Goal: Communication & Community: Answer question/provide support

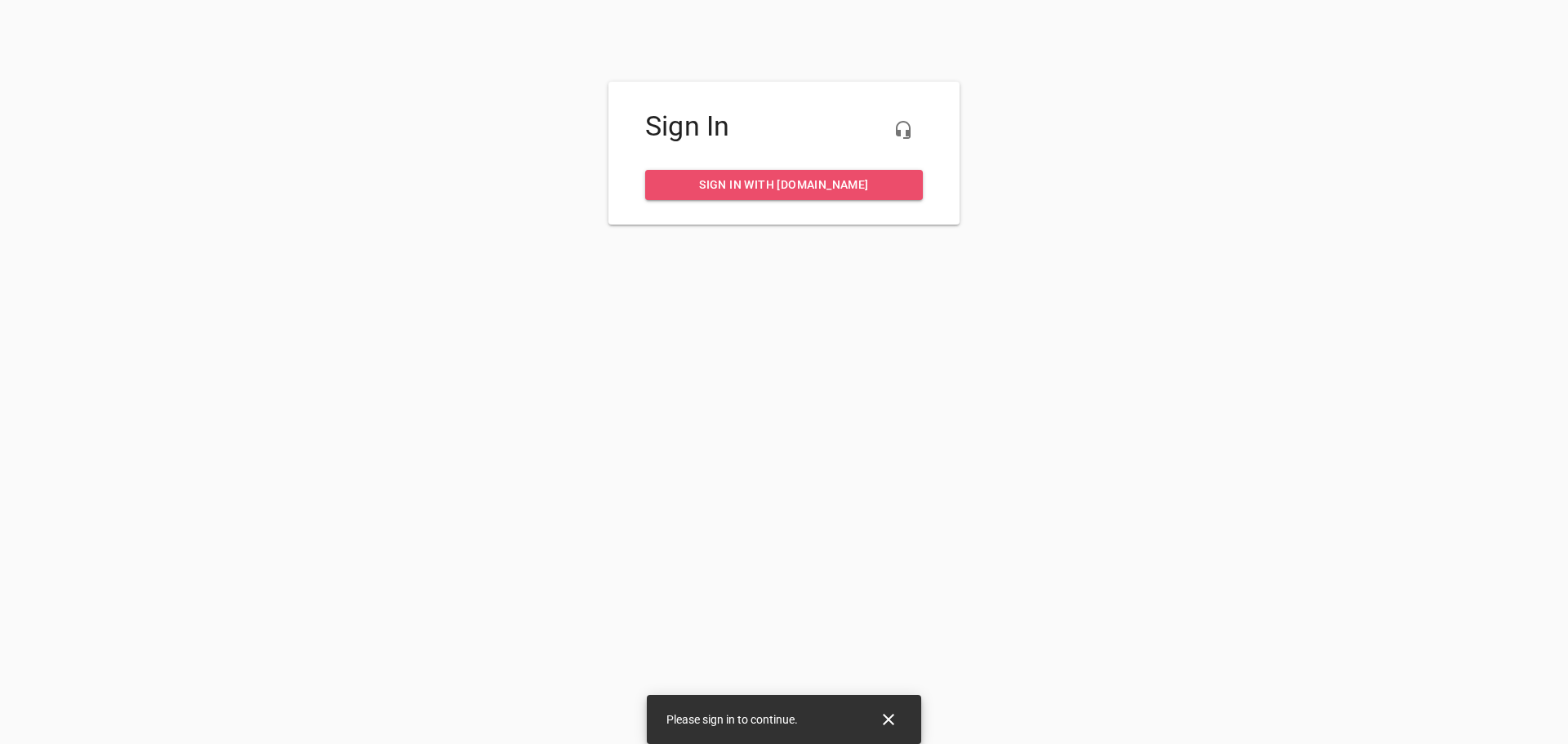
click at [751, 184] on span "Sign in with my.rheem.com" at bounding box center [784, 184] width 252 height 20
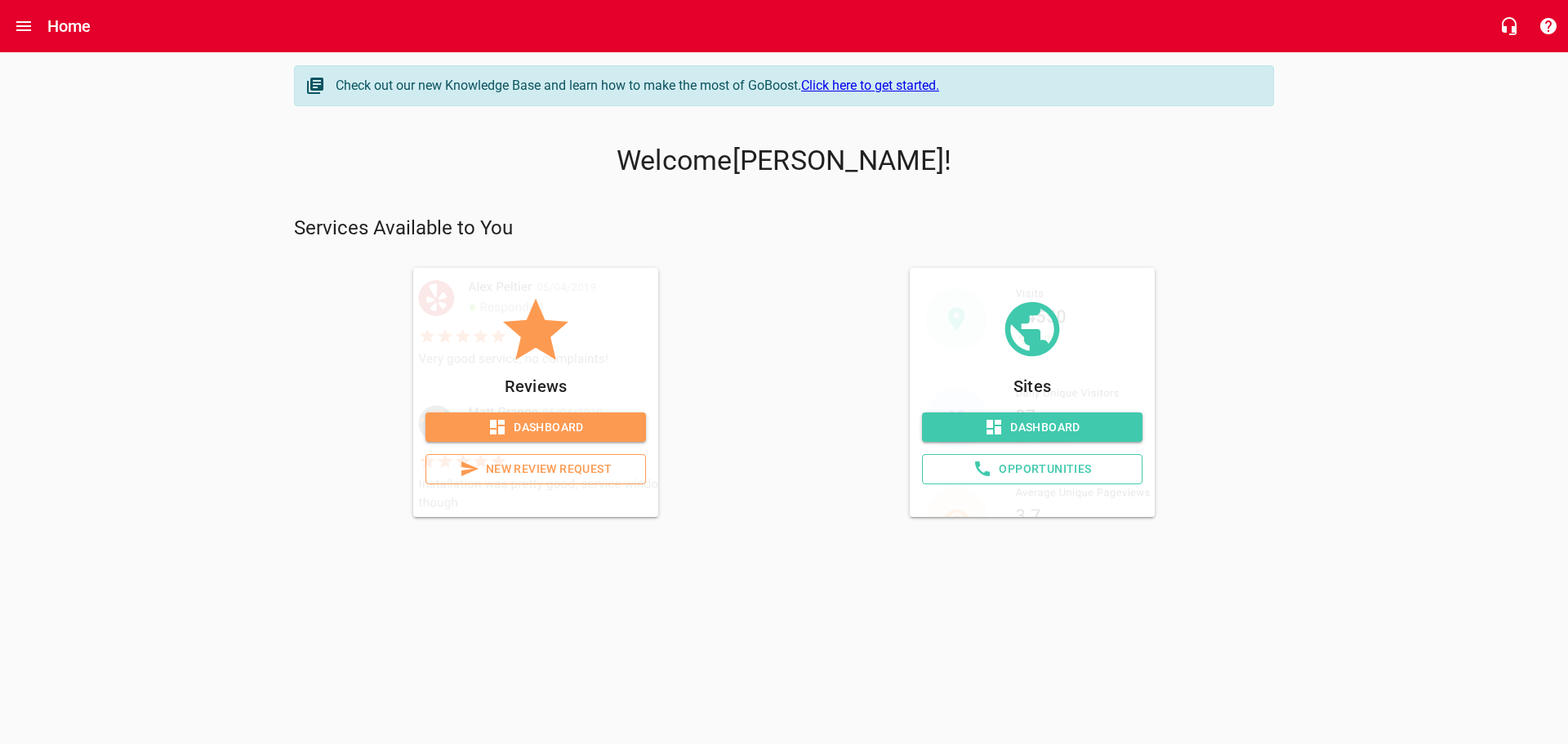
click at [569, 422] on span "Dashboard" at bounding box center [536, 427] width 194 height 20
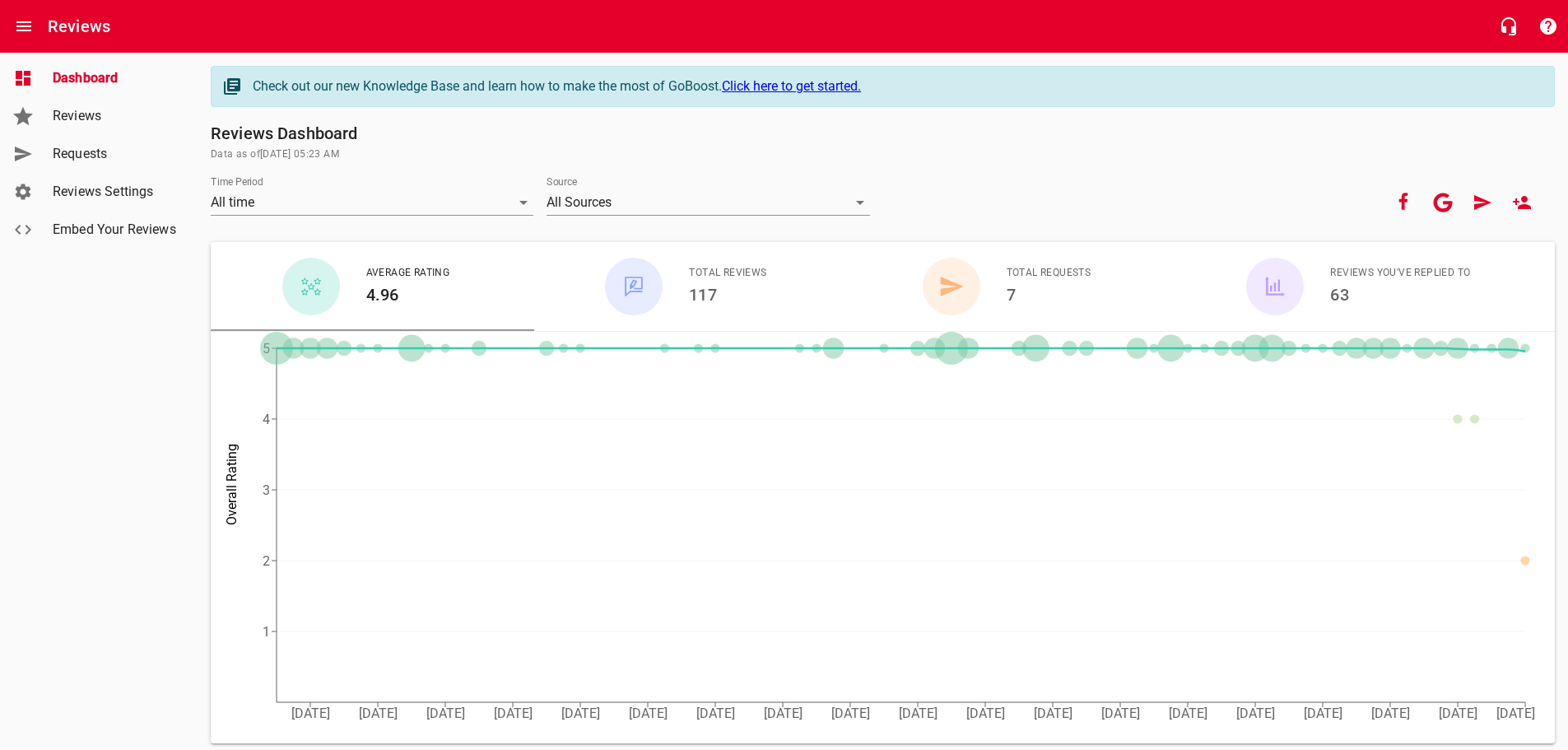
click at [72, 122] on span "Reviews" at bounding box center [115, 116] width 125 height 20
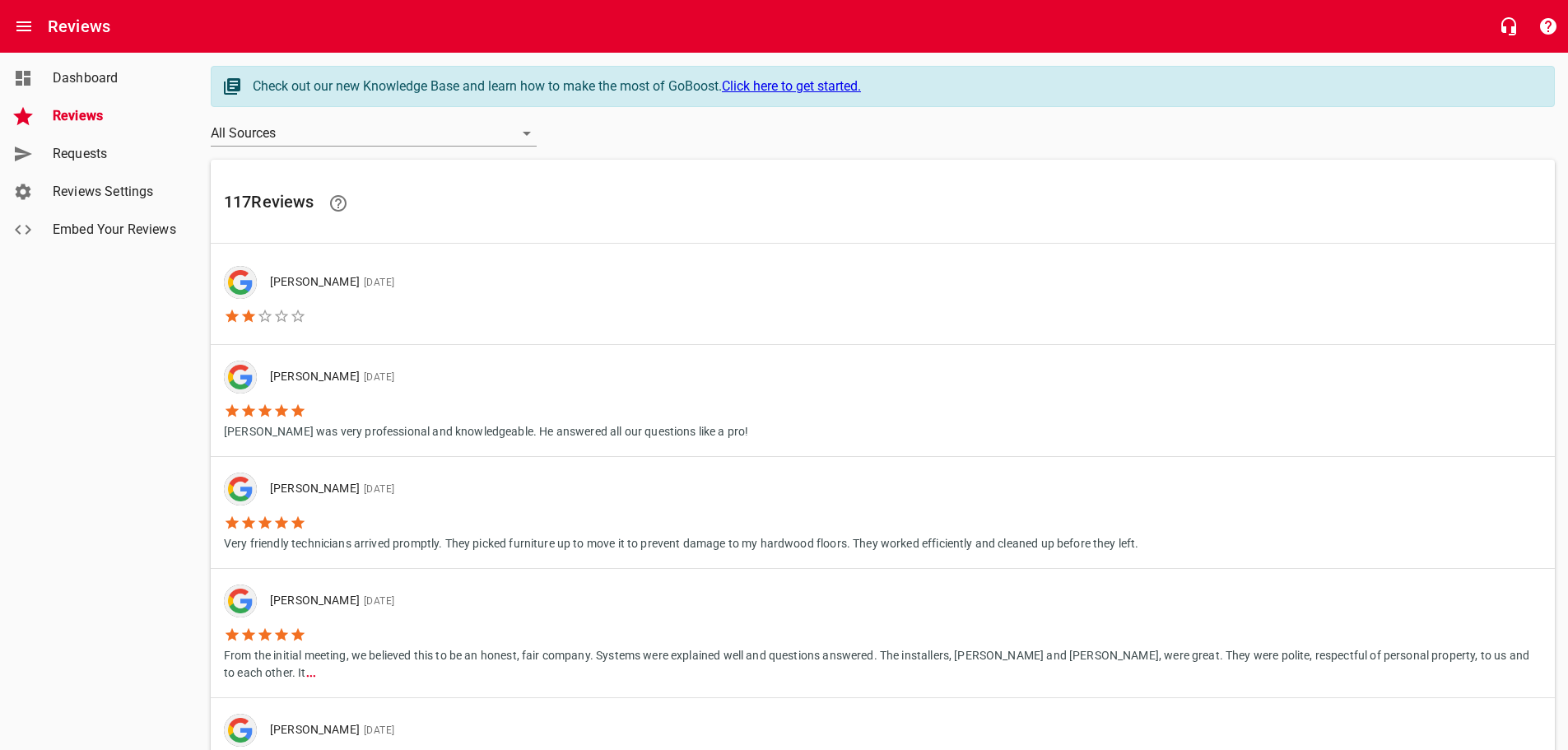
click at [395, 284] on span "[DATE]" at bounding box center [377, 282] width 35 height 12
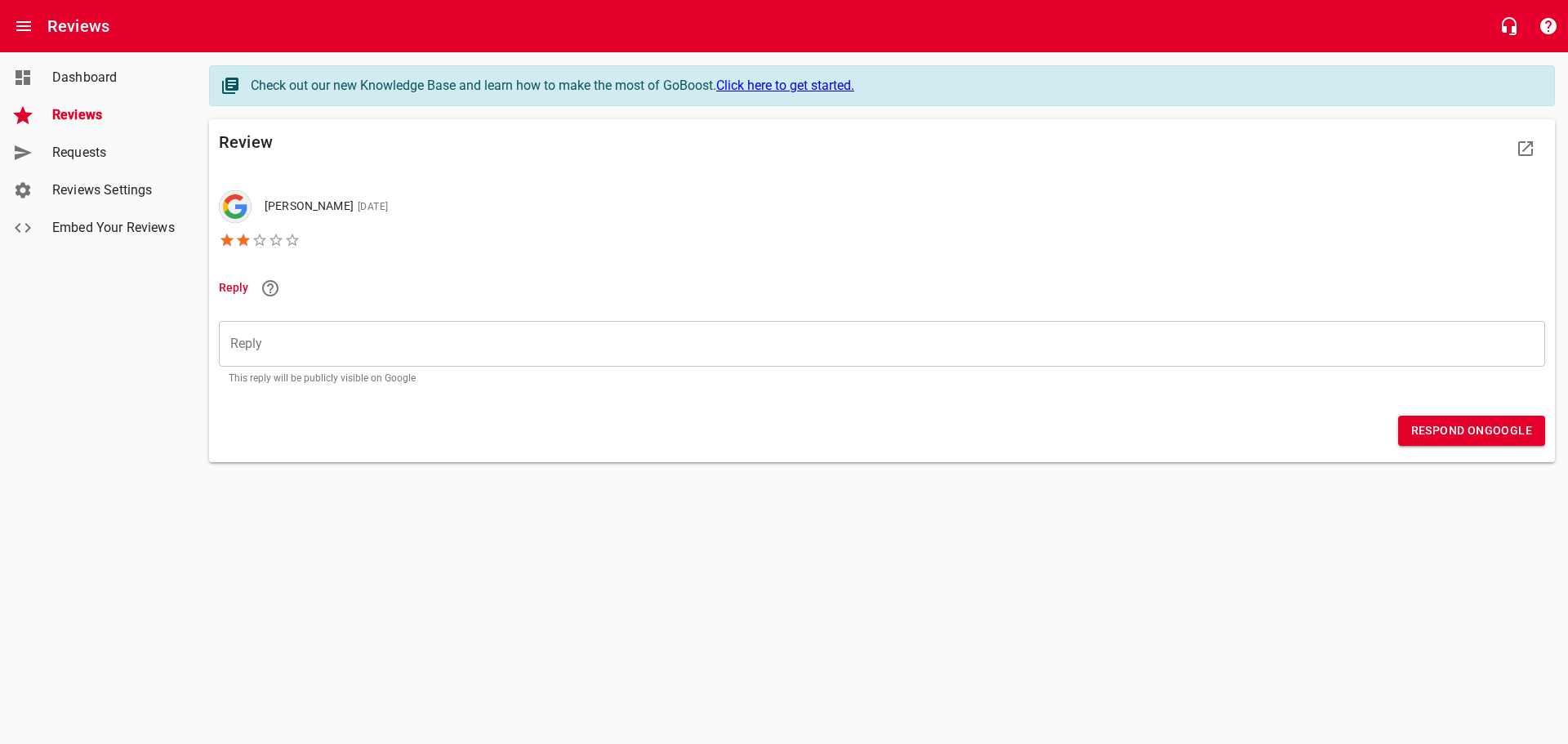
click at [895, 361] on div "​" at bounding box center [882, 343] width 1326 height 45
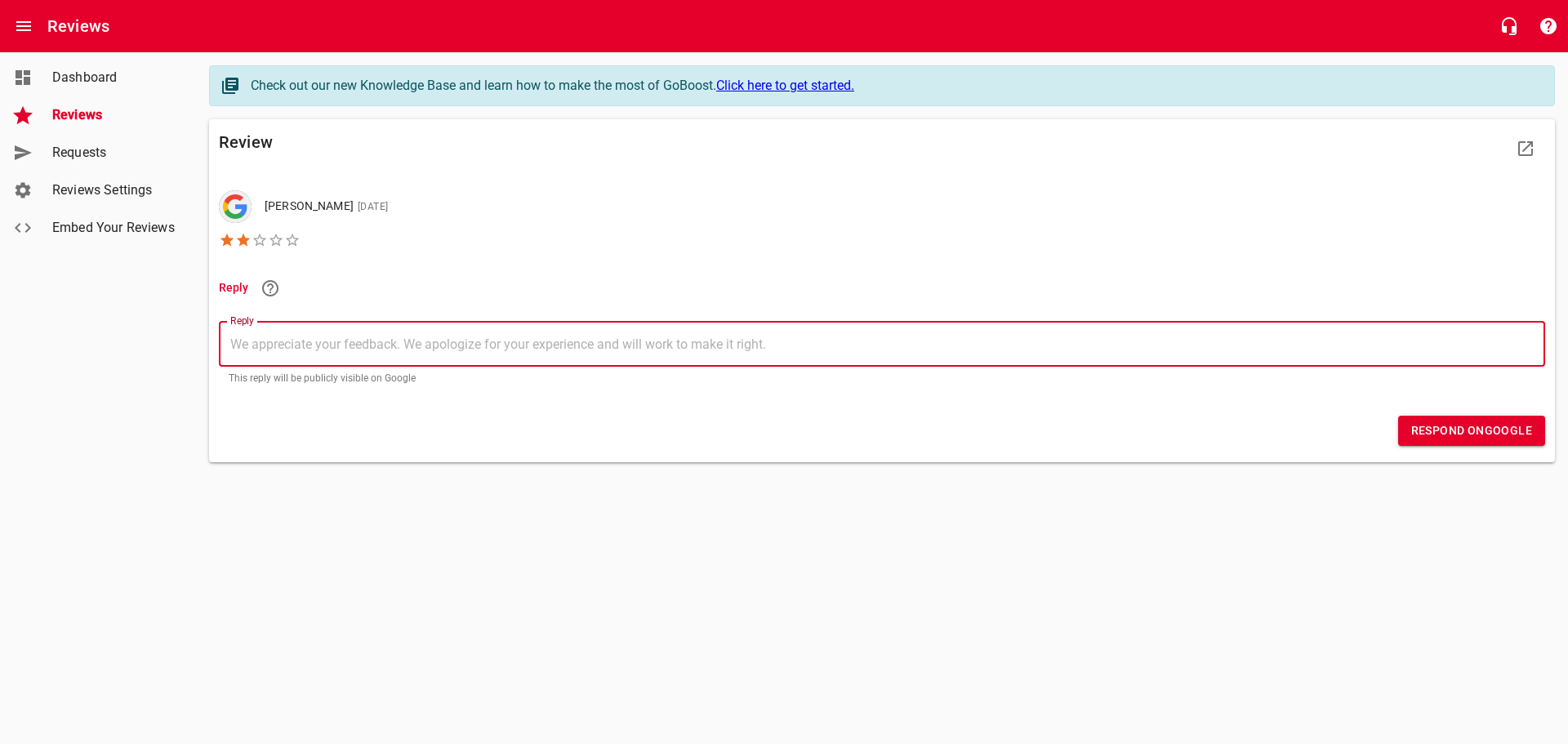
type textarea "M"
type textarea "Mr"
type textarea "Mr."
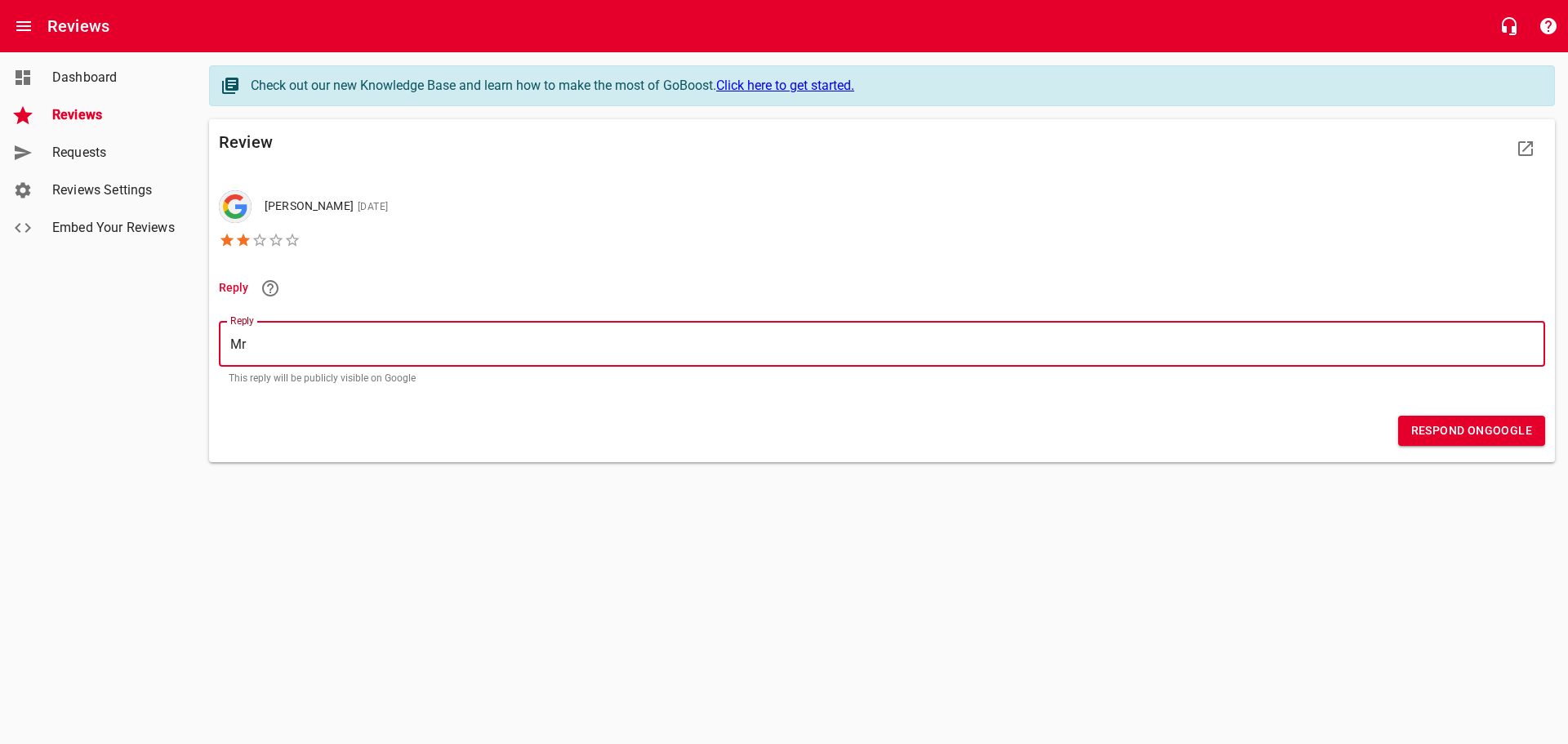
type textarea "Mr."
type textarea "Mr. P"
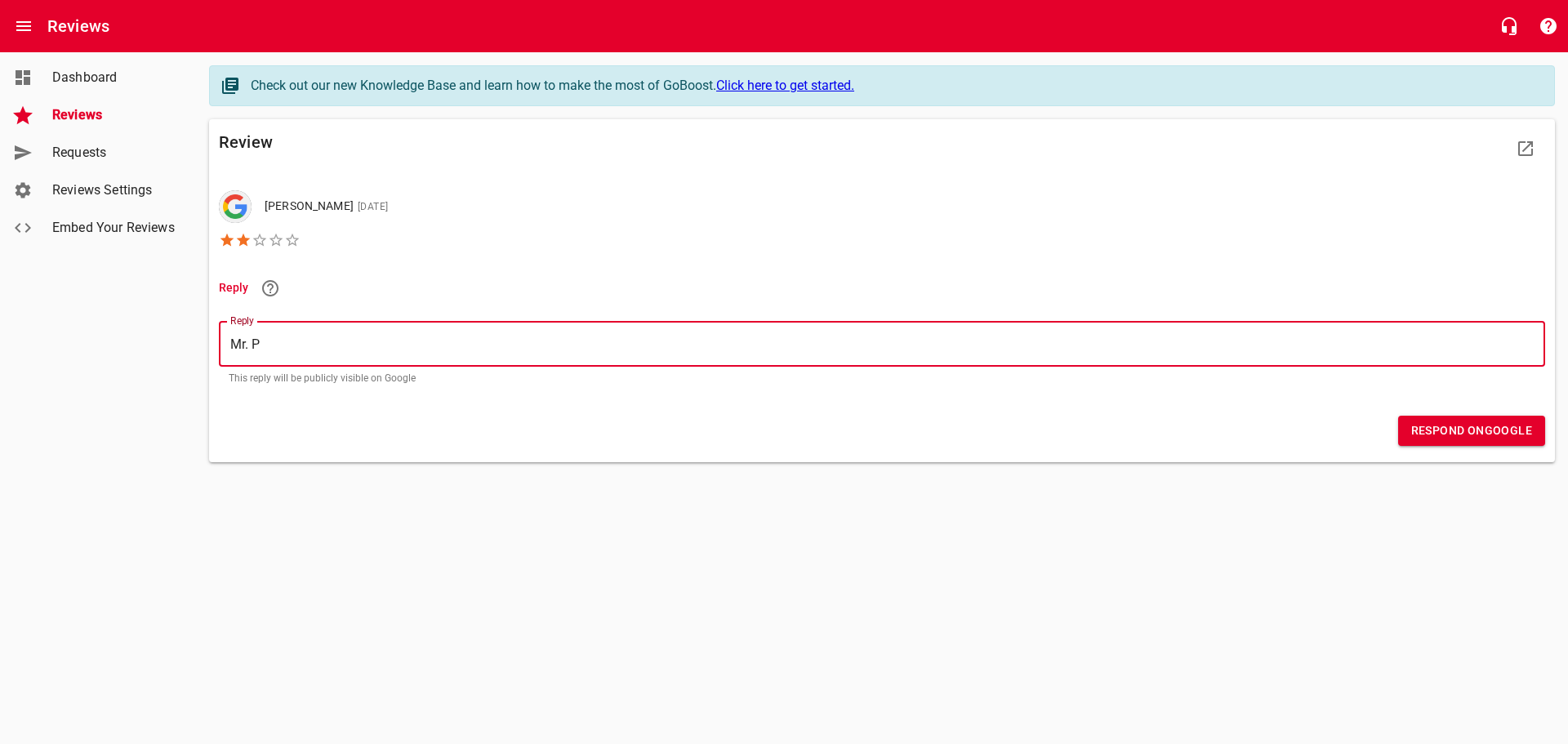
type textarea "Mr. Pu"
type textarea "Mr. Puf"
type textarea "Mr. Puff"
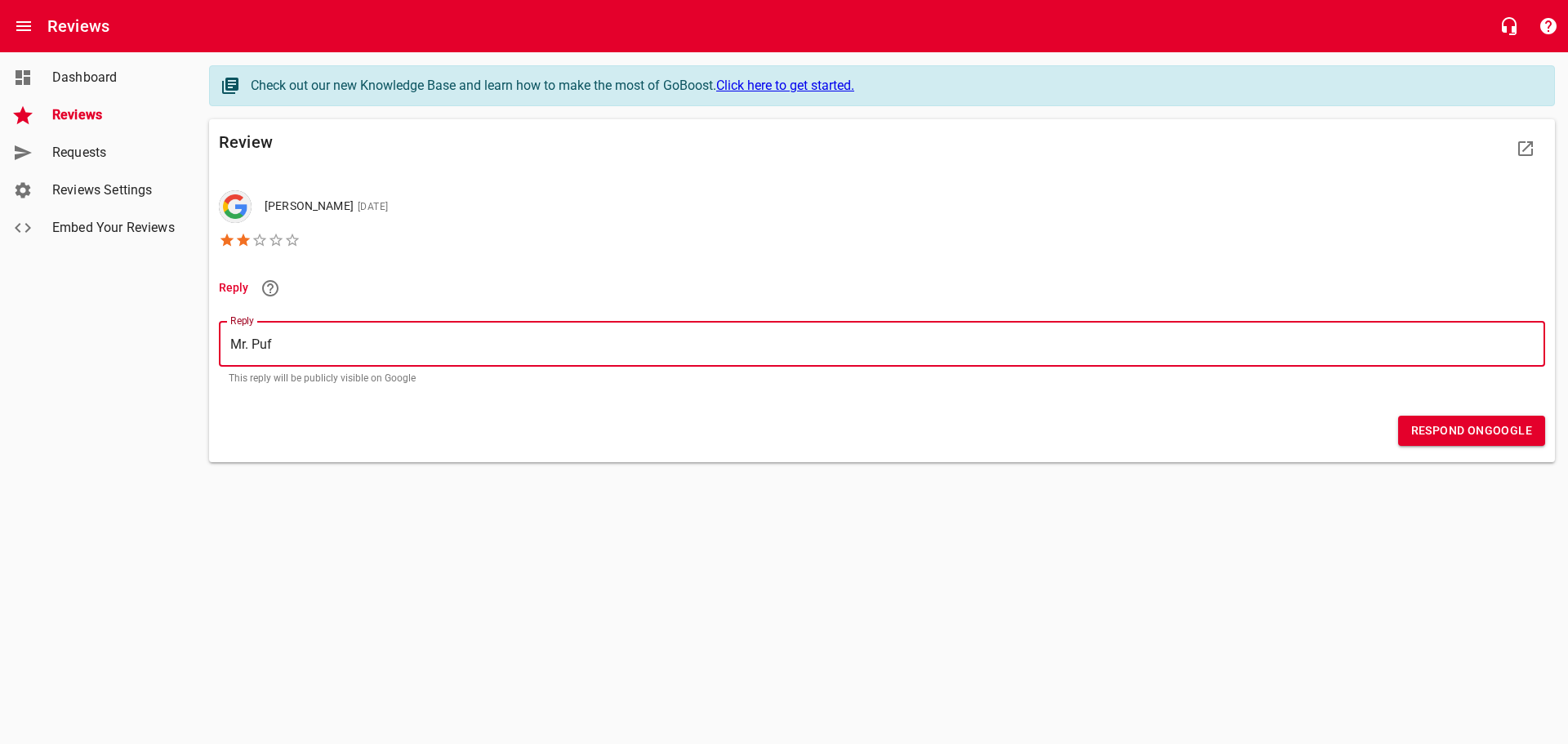
type textarea "Mr. Puff"
type textarea "[PERSON_NAME]"
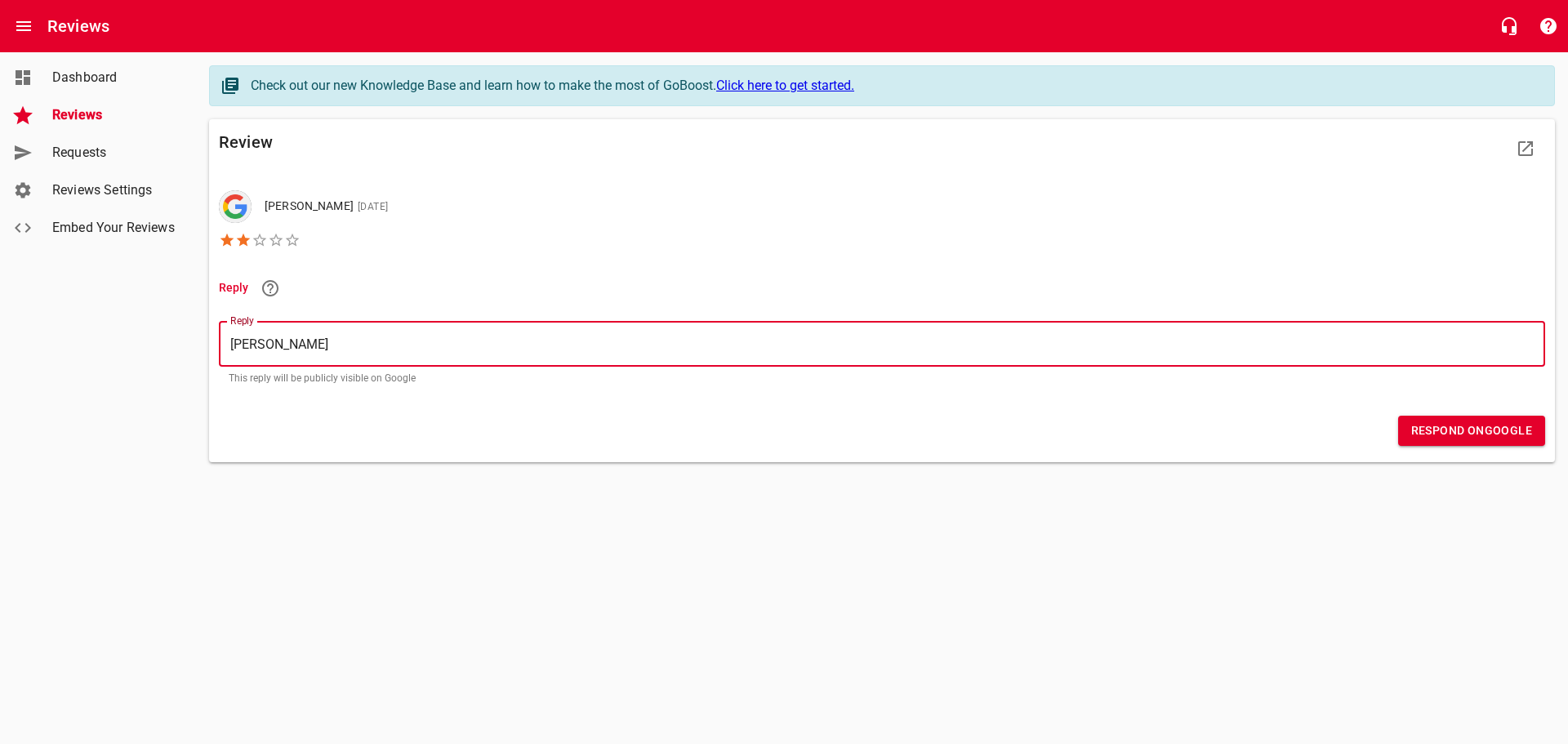
type textarea "Mr. Puffenb"
type textarea "Mr. Puffenba"
type textarea "Mr. Puffenbar"
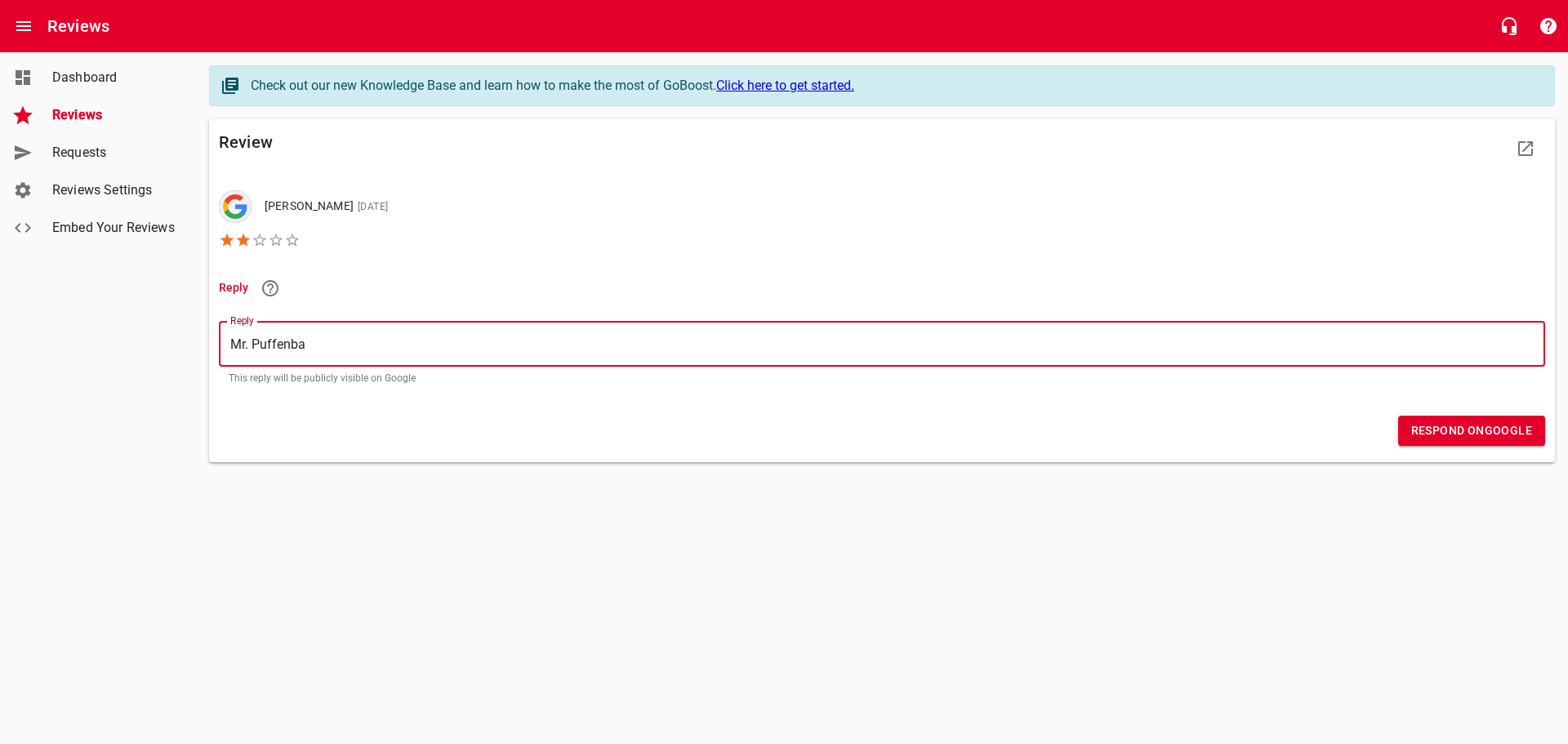
type textarea "Mr. Puffenbar"
type textarea "Mr. Puffenbarg"
type textarea "Mr. Puffenbarge"
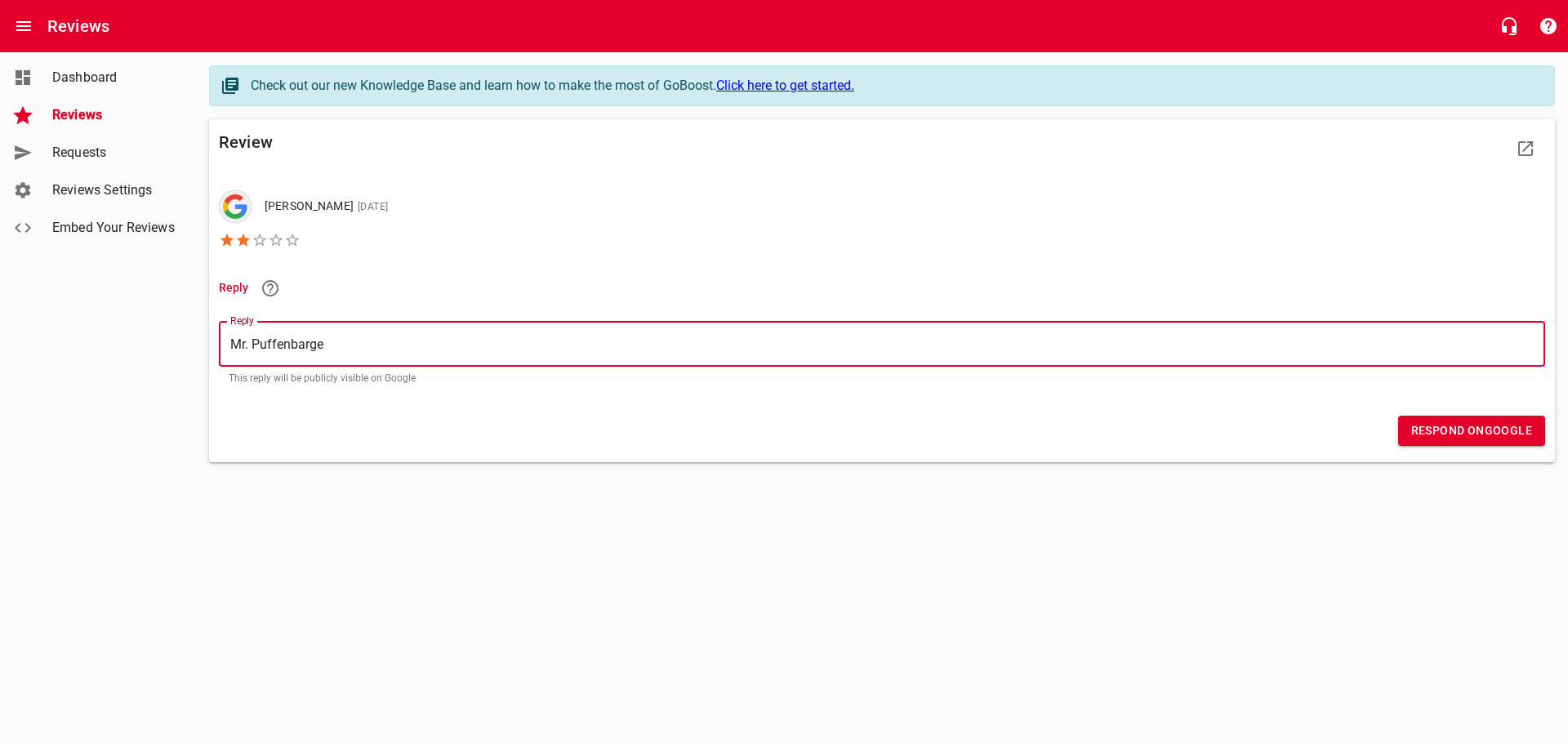
type textarea "[PERSON_NAME]"
type textarea "[PERSON_NAME] -"
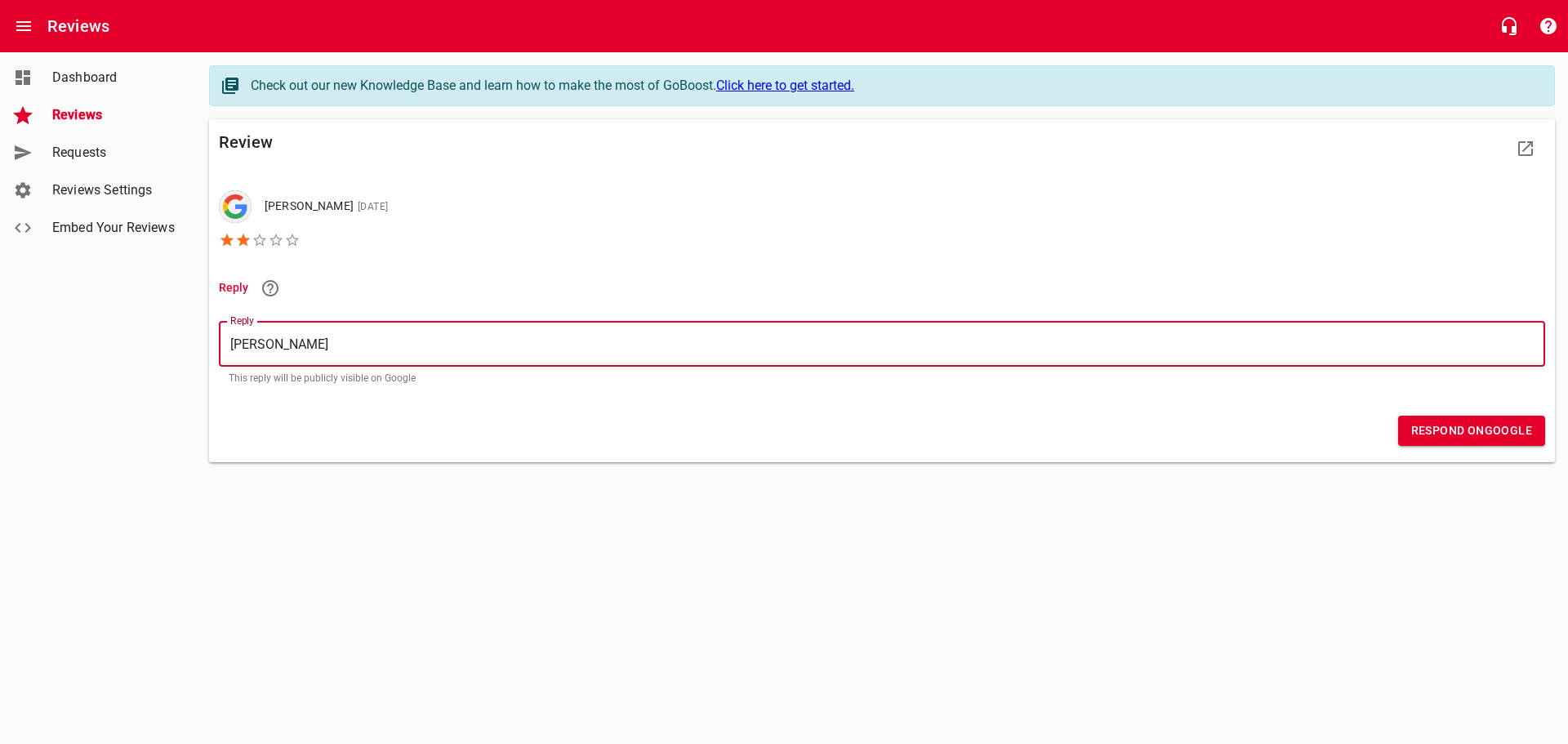
type textarea "[PERSON_NAME] -"
type textarea "[PERSON_NAME] - w"
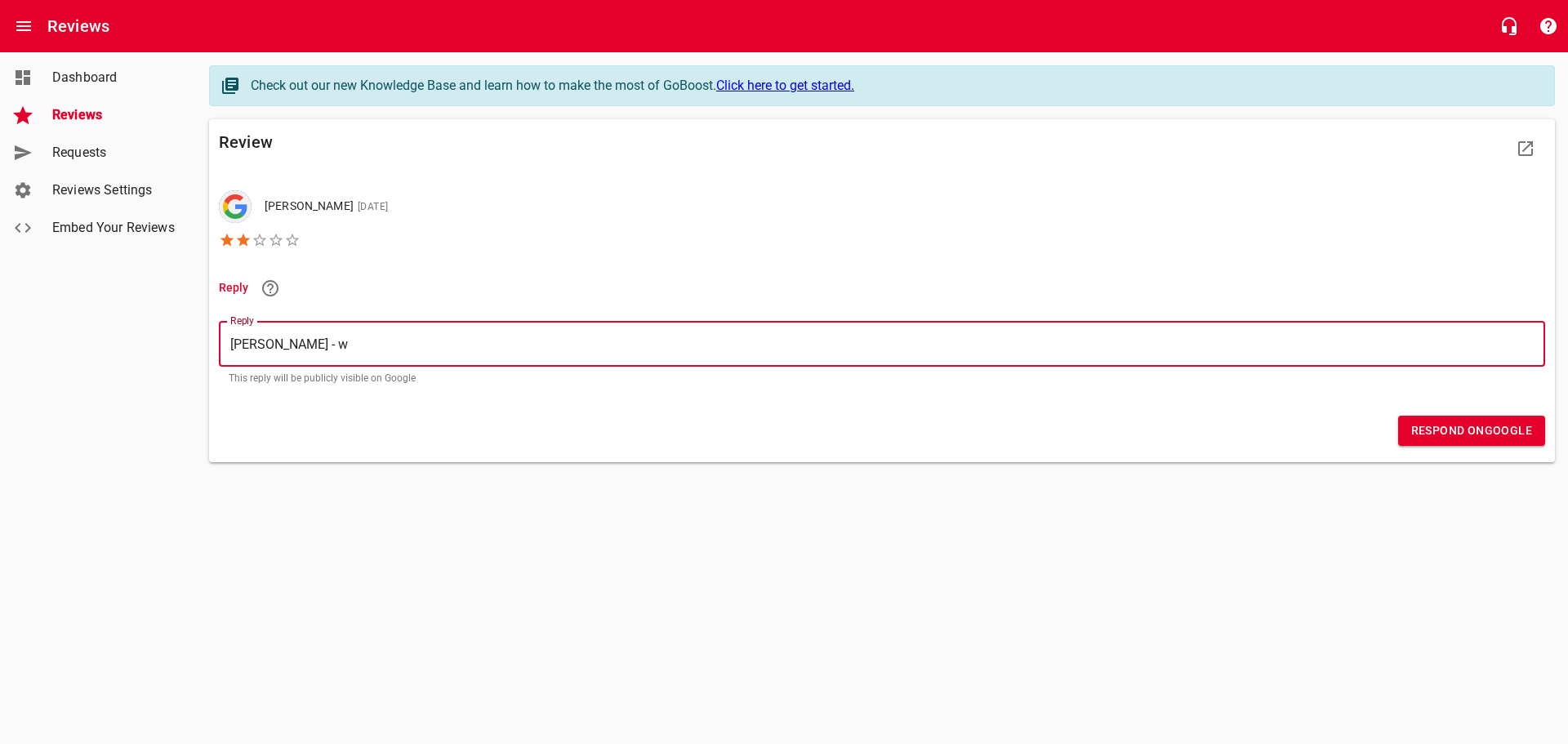
type textarea "[PERSON_NAME] - we"
type textarea "[PERSON_NAME] - we'"
type textarea "[PERSON_NAME] - we'd"
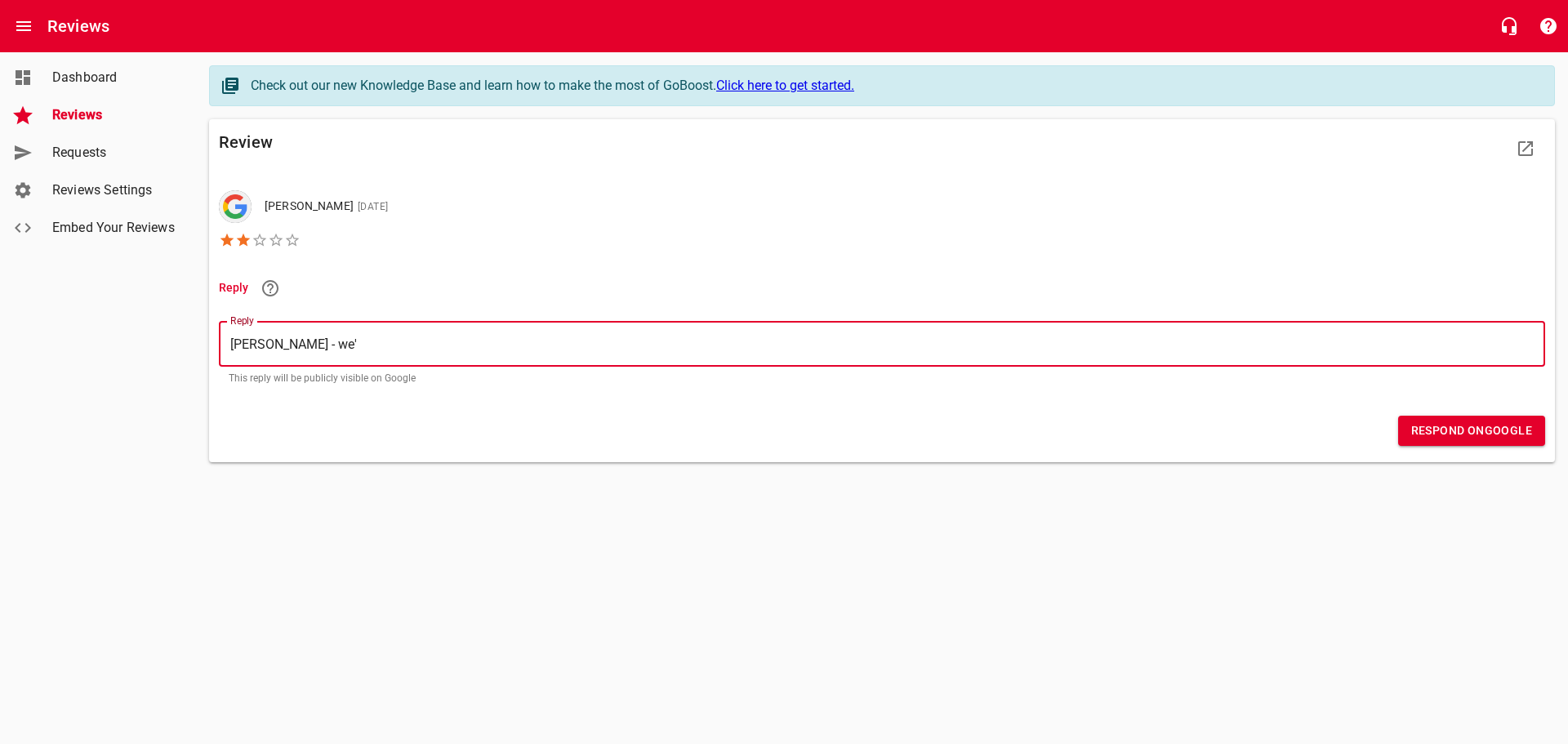
type textarea "[PERSON_NAME] - we'd"
type textarea "[PERSON_NAME] - we'd b"
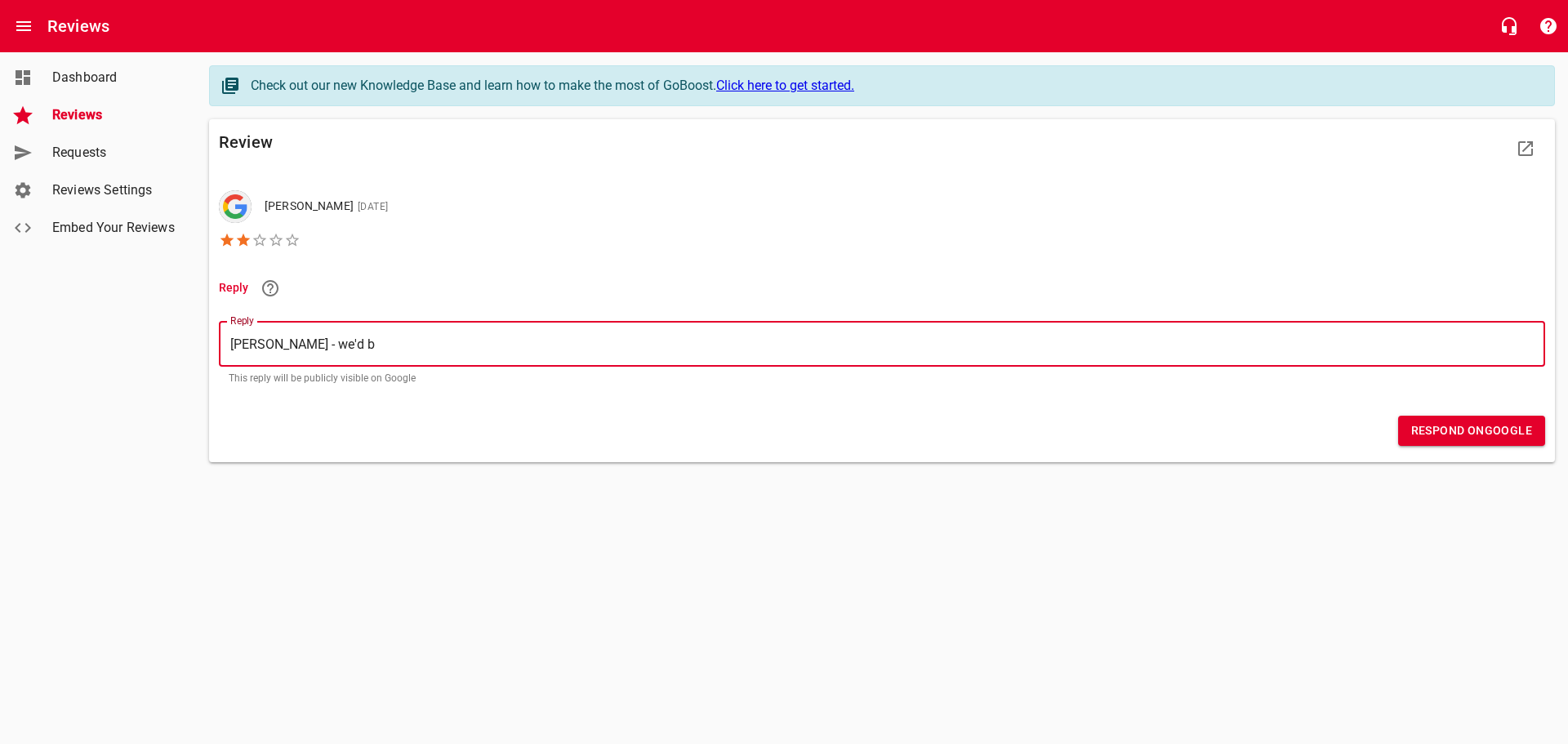
type textarea "[PERSON_NAME] - we'd be"
type textarea "[PERSON_NAME] - we'd be h"
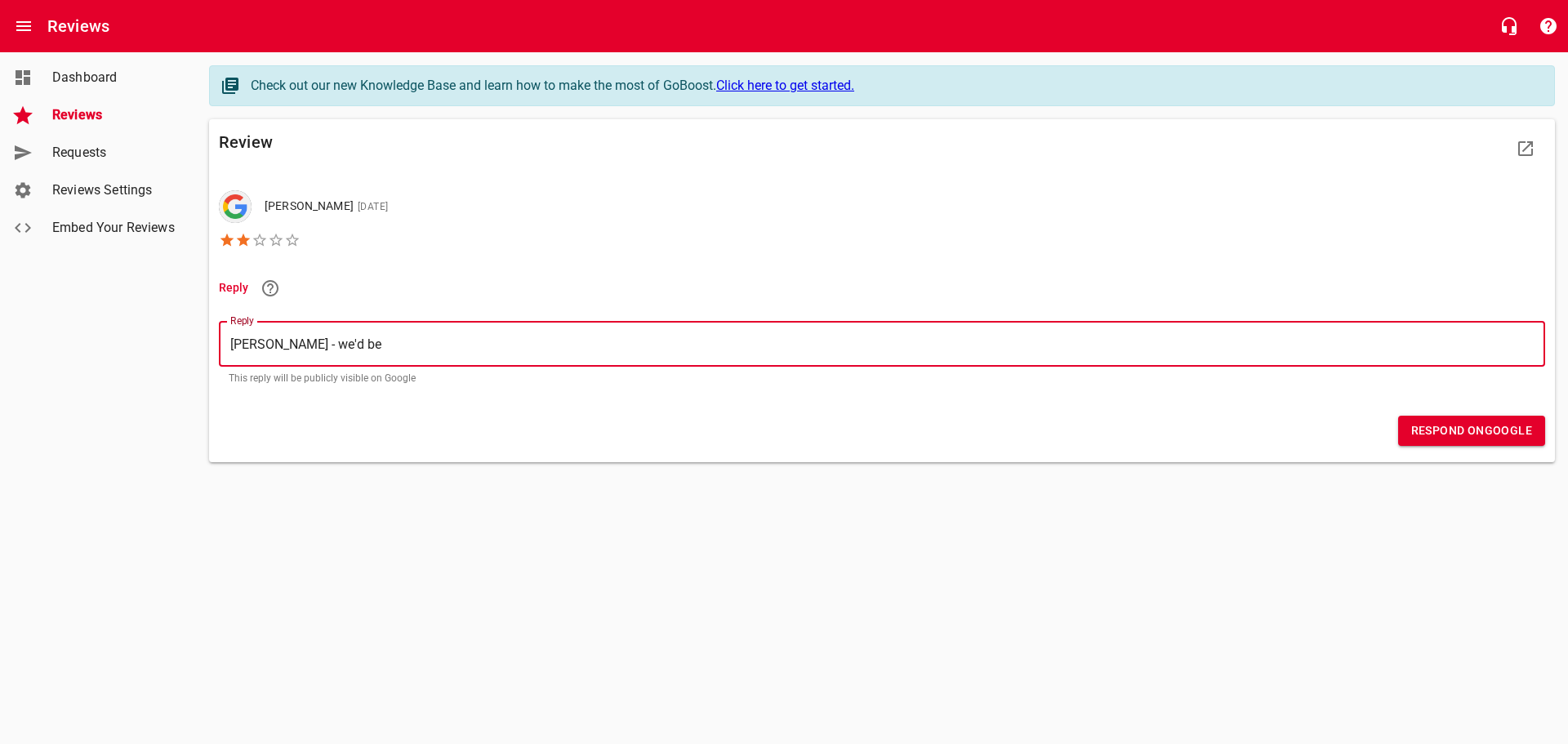
type textarea "[PERSON_NAME] - we'd be h"
type textarea "[PERSON_NAME] - we'd be ha"
type textarea "[PERSON_NAME] - we'd be hap"
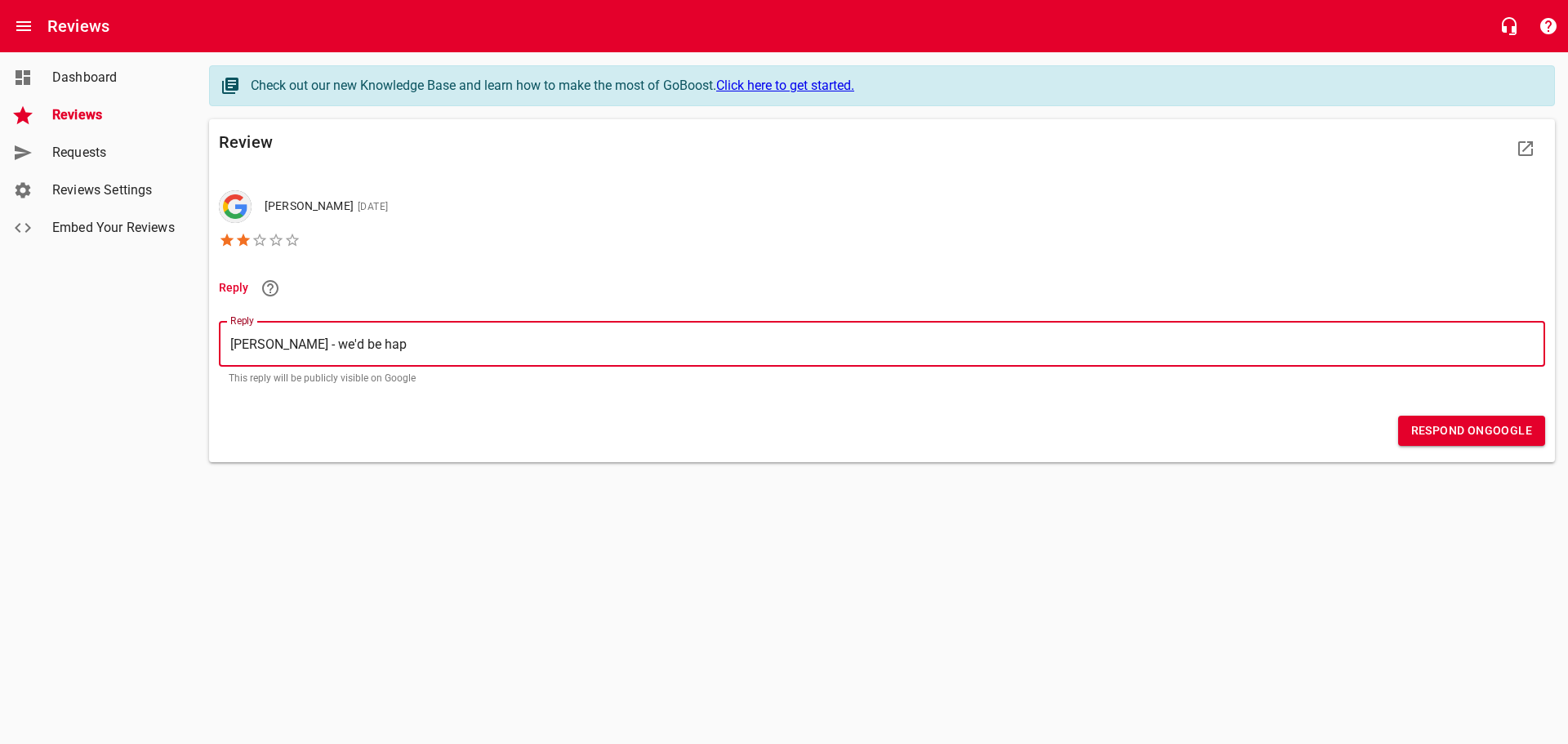
type textarea "[PERSON_NAME] - we'd be happ"
type textarea "[PERSON_NAME] - we'd be happy"
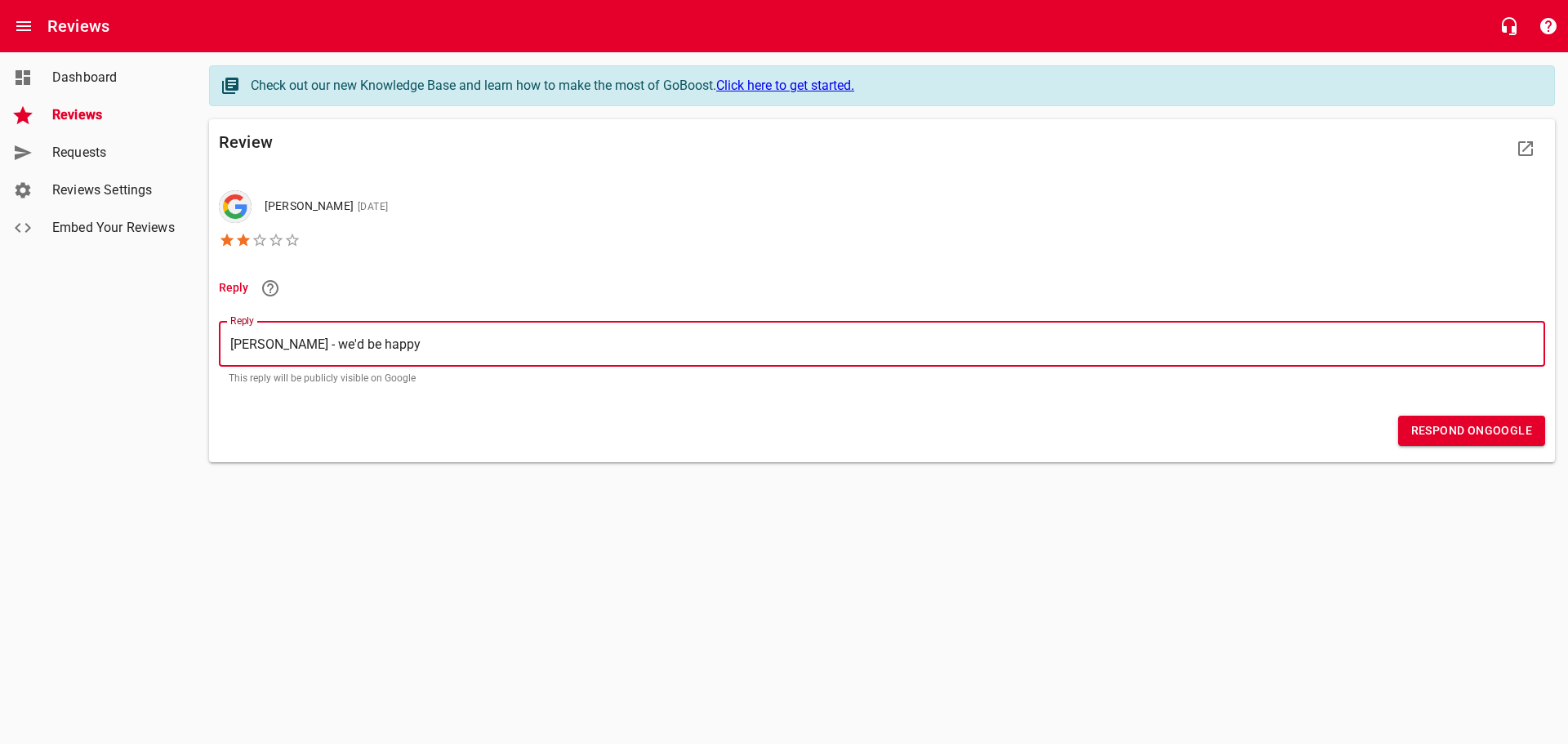
type textarea "[PERSON_NAME] - we'd be happy"
type textarea "[PERSON_NAME] - we'd be happy t"
type textarea "[PERSON_NAME] - we'd be happy to"
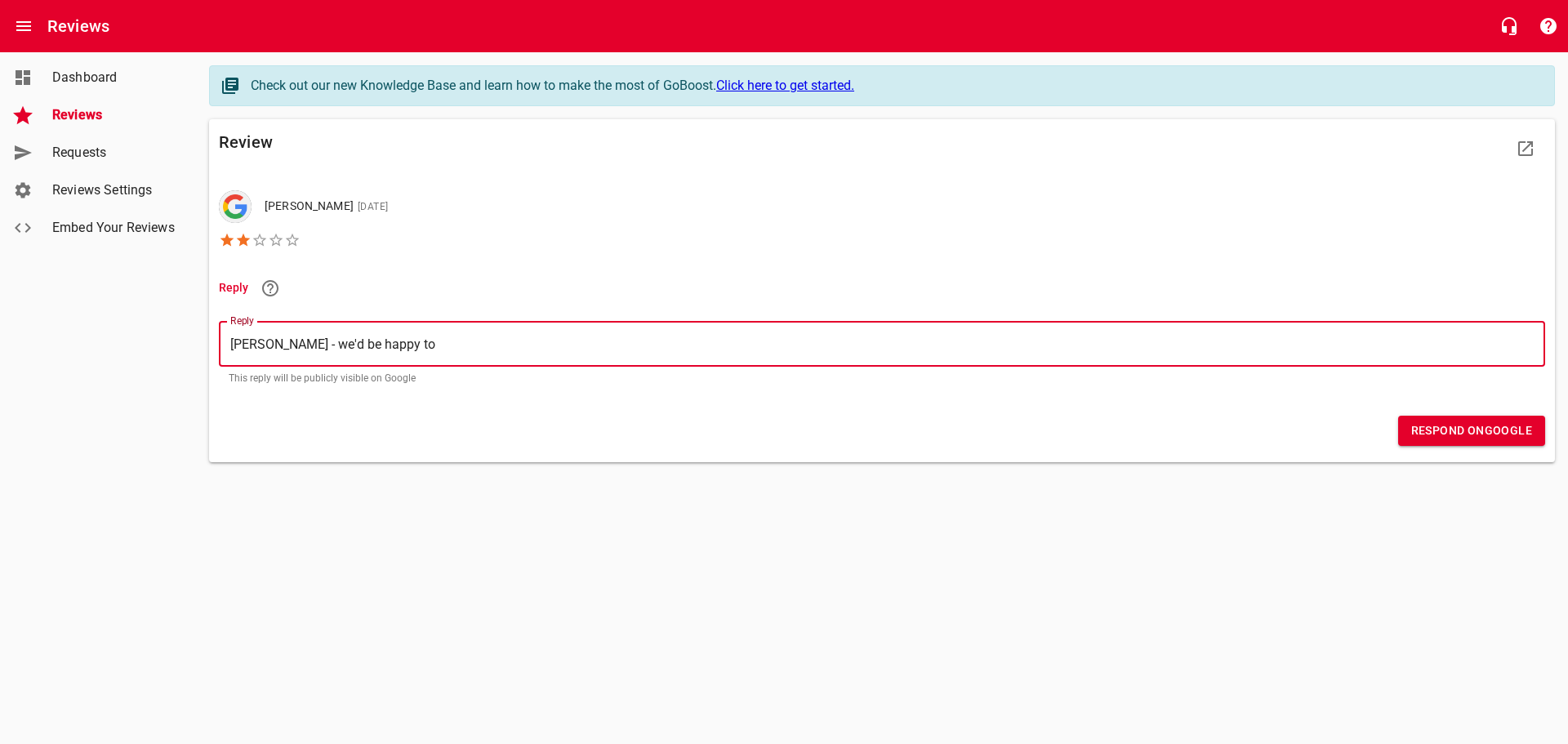
type textarea "[PERSON_NAME] - we'd be happy to"
type textarea "[PERSON_NAME] - we'd be happy to s"
type textarea "[PERSON_NAME] - we'd be happy to sp"
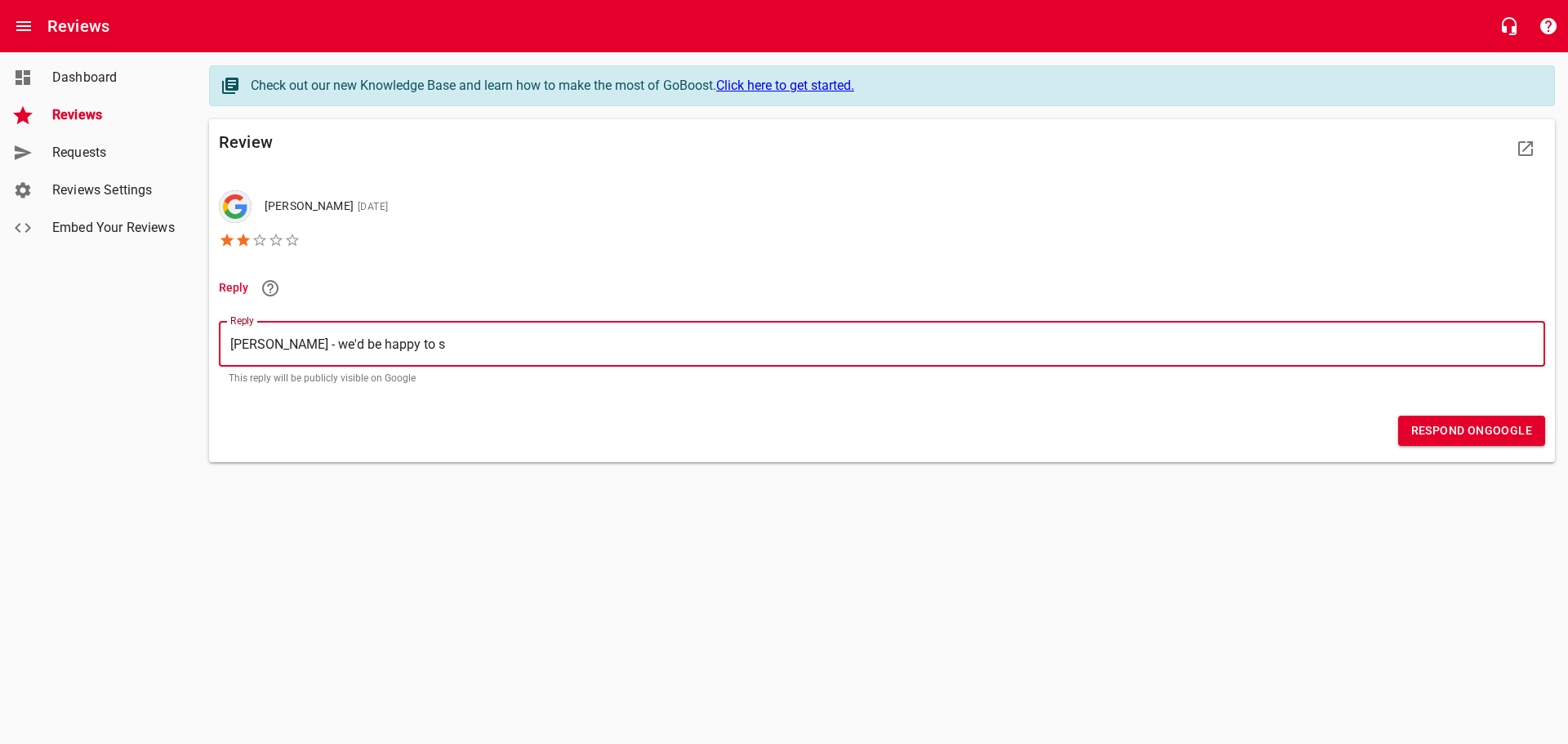
type textarea "[PERSON_NAME] - we'd be happy to sp"
type textarea "[PERSON_NAME] - we'd be happy to spe"
type textarea "[PERSON_NAME] - we'd be happy to spea"
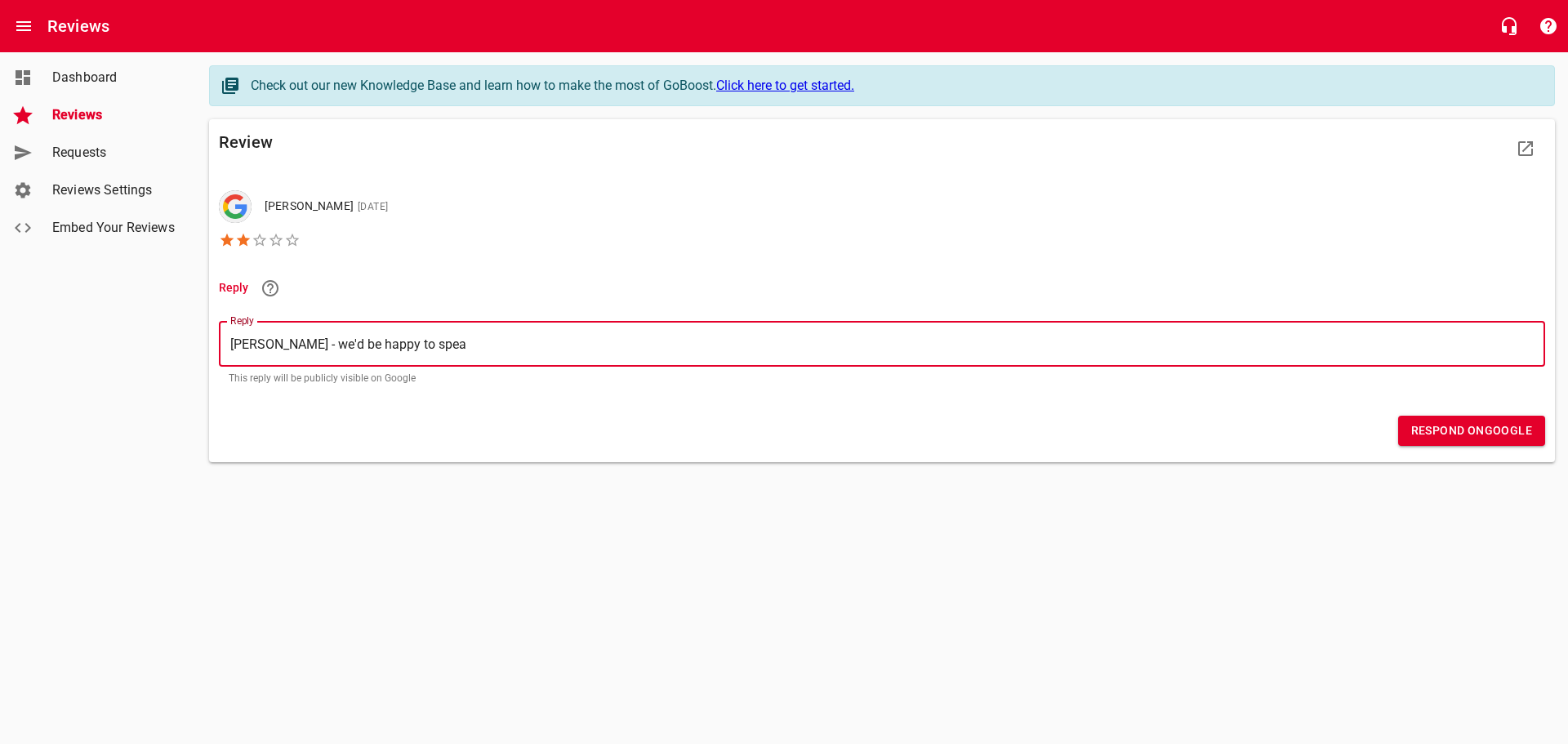
type textarea "[PERSON_NAME] - we'd be happy to speak"
type textarea "[PERSON_NAME] - we'd be happy to speak w"
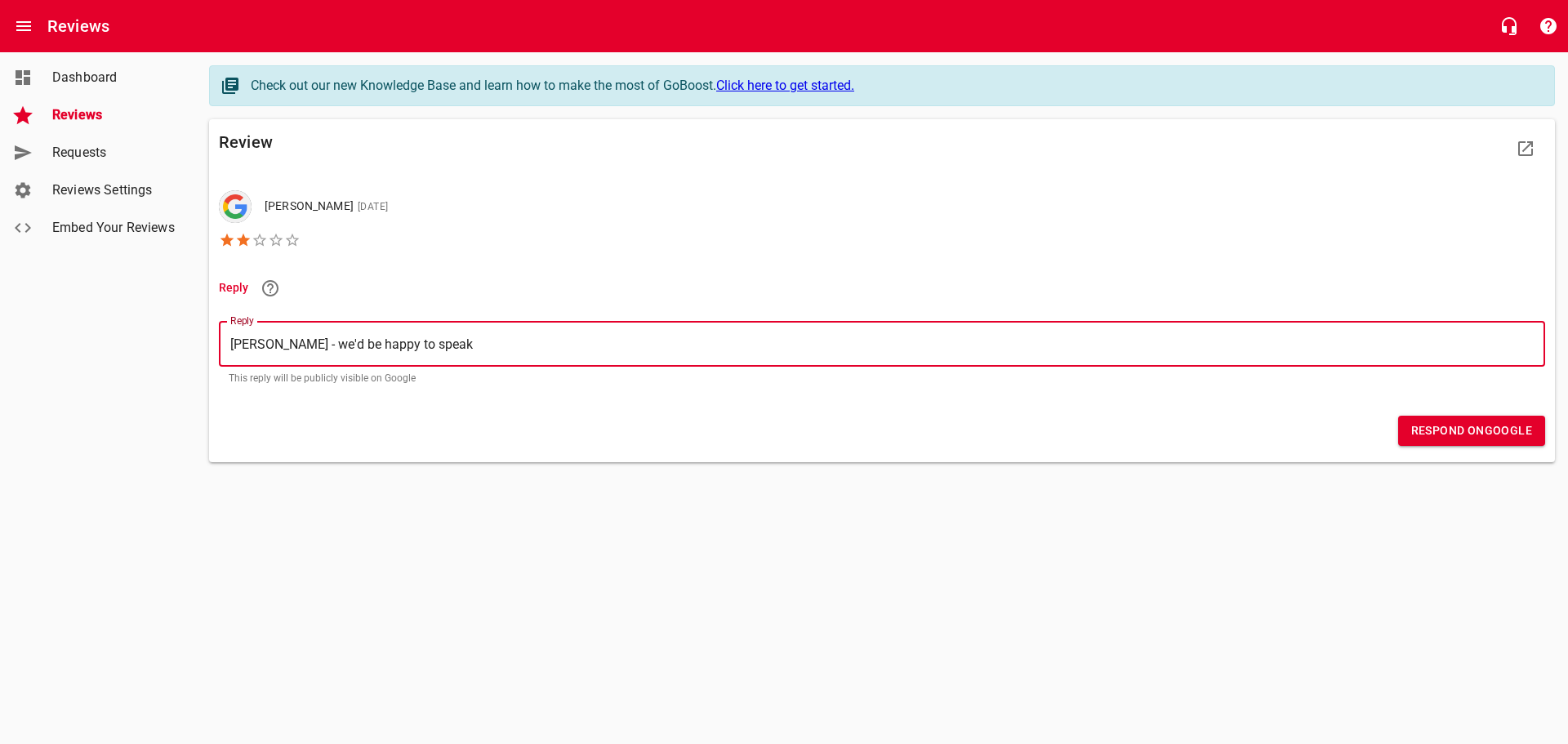
type textarea "[PERSON_NAME] - we'd be happy to speak w"
type textarea "[PERSON_NAME] - we'd be happy to speak wi"
type textarea "[PERSON_NAME] - we'd be happy to speak wit"
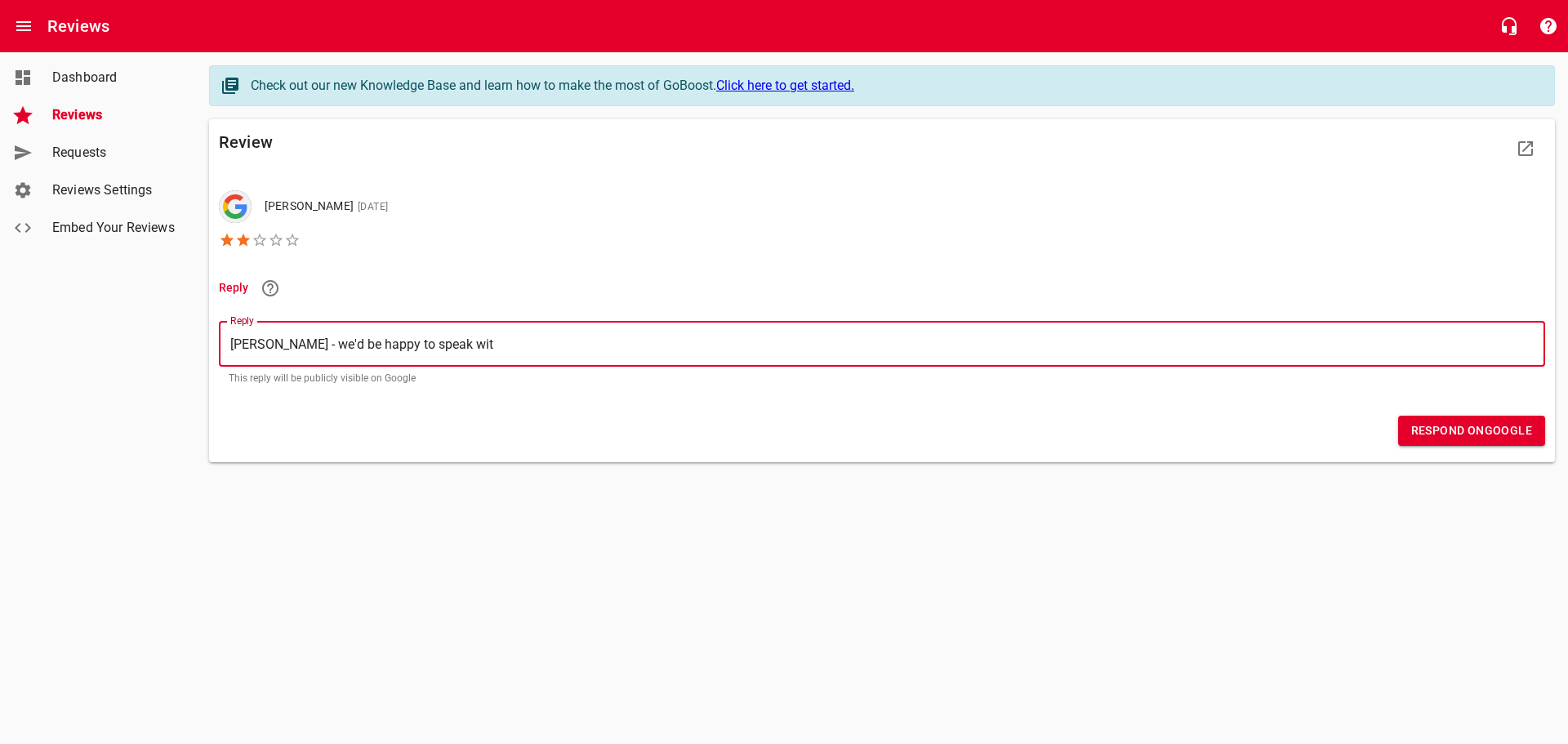
type textarea "[PERSON_NAME] - we'd be happy to speak with"
type textarea "[PERSON_NAME] - we'd be happy to speak with y"
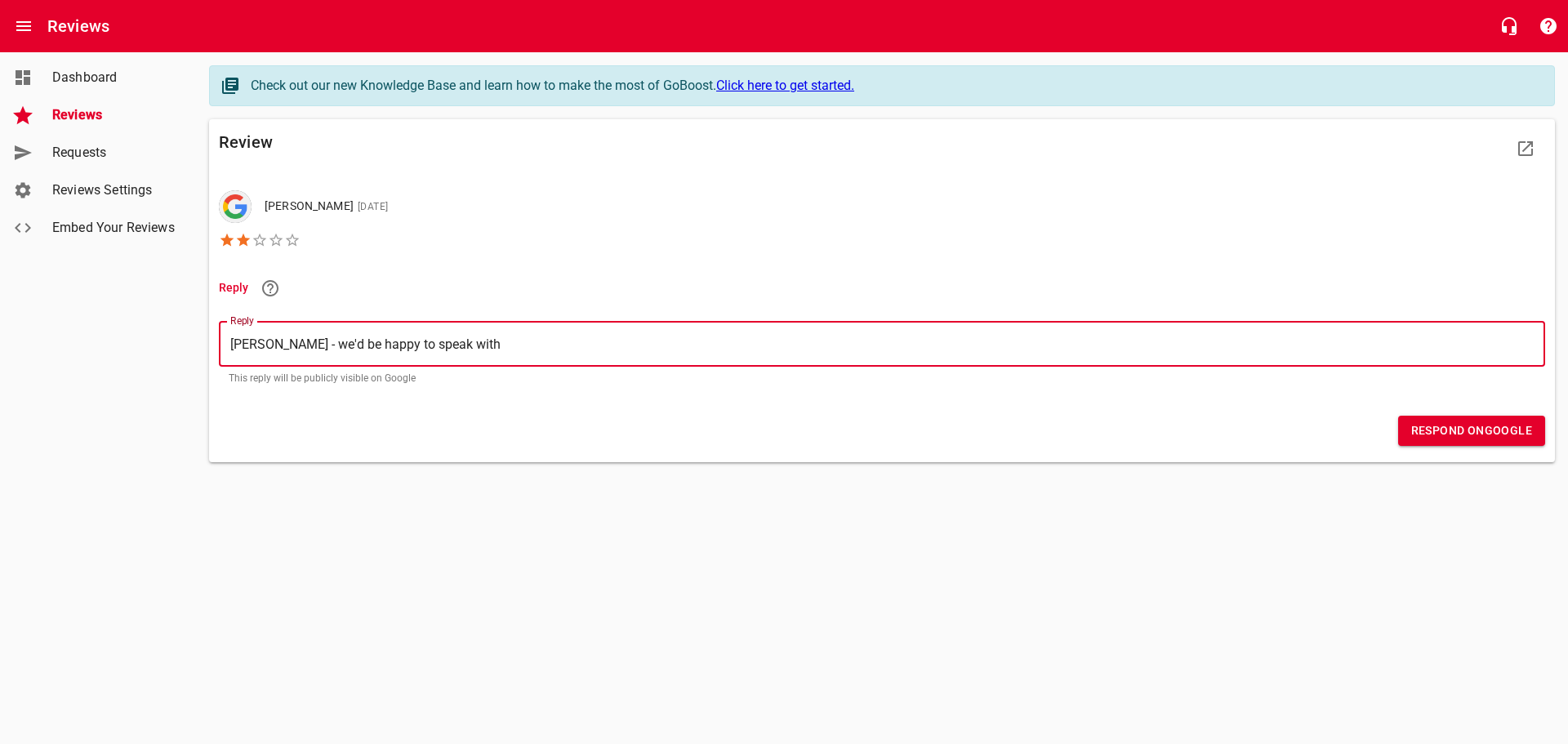
type textarea "[PERSON_NAME] - we'd be happy to speak with y"
type textarea "[PERSON_NAME] - we'd be happy to speak with yo"
type textarea "[PERSON_NAME] - we'd be happy to speak with you"
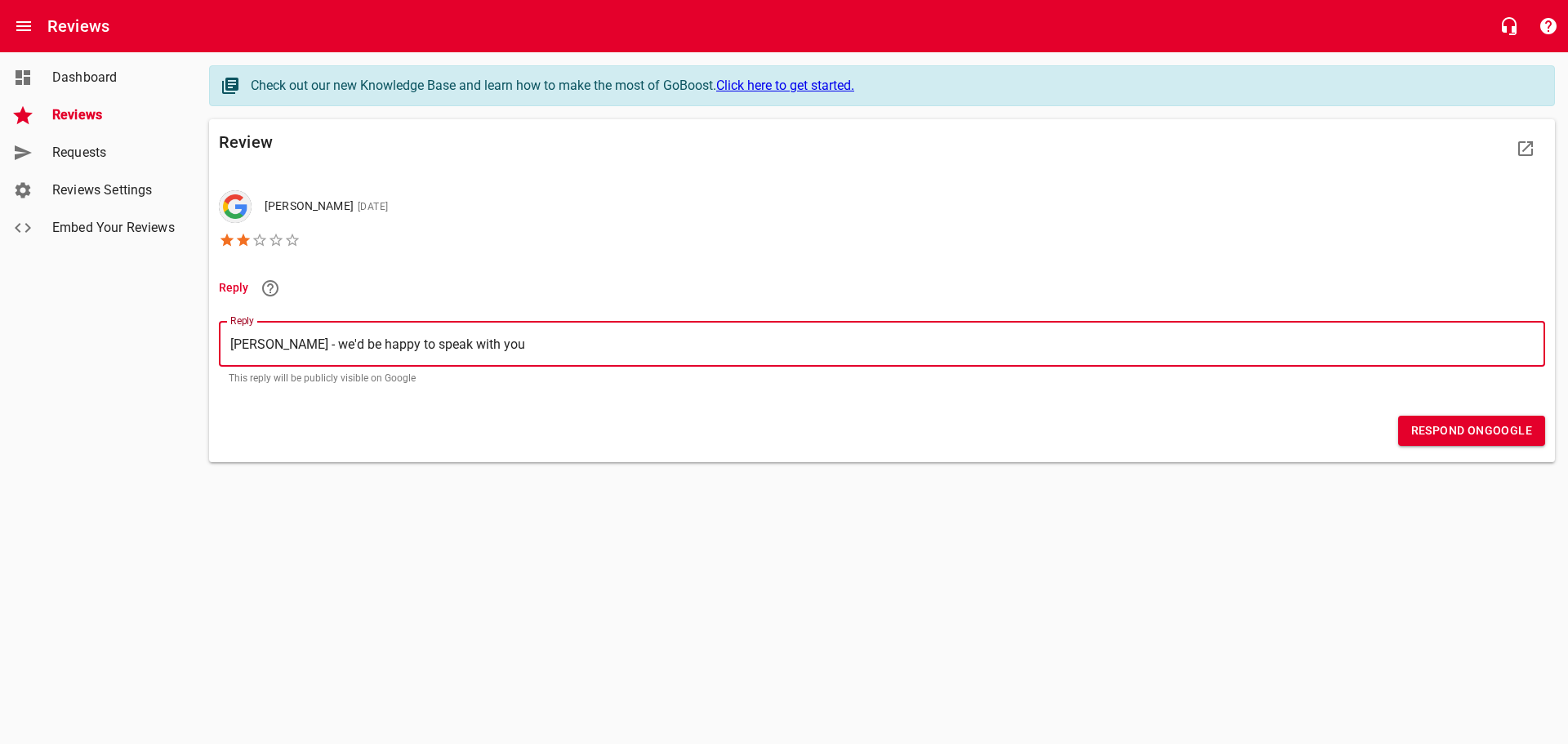
type textarea "[PERSON_NAME] - we'd be happy to speak with you"
type textarea "[PERSON_NAME] - we'd be happy to speak with you a"
type textarea "[PERSON_NAME] - we'd be happy to speak with you ab"
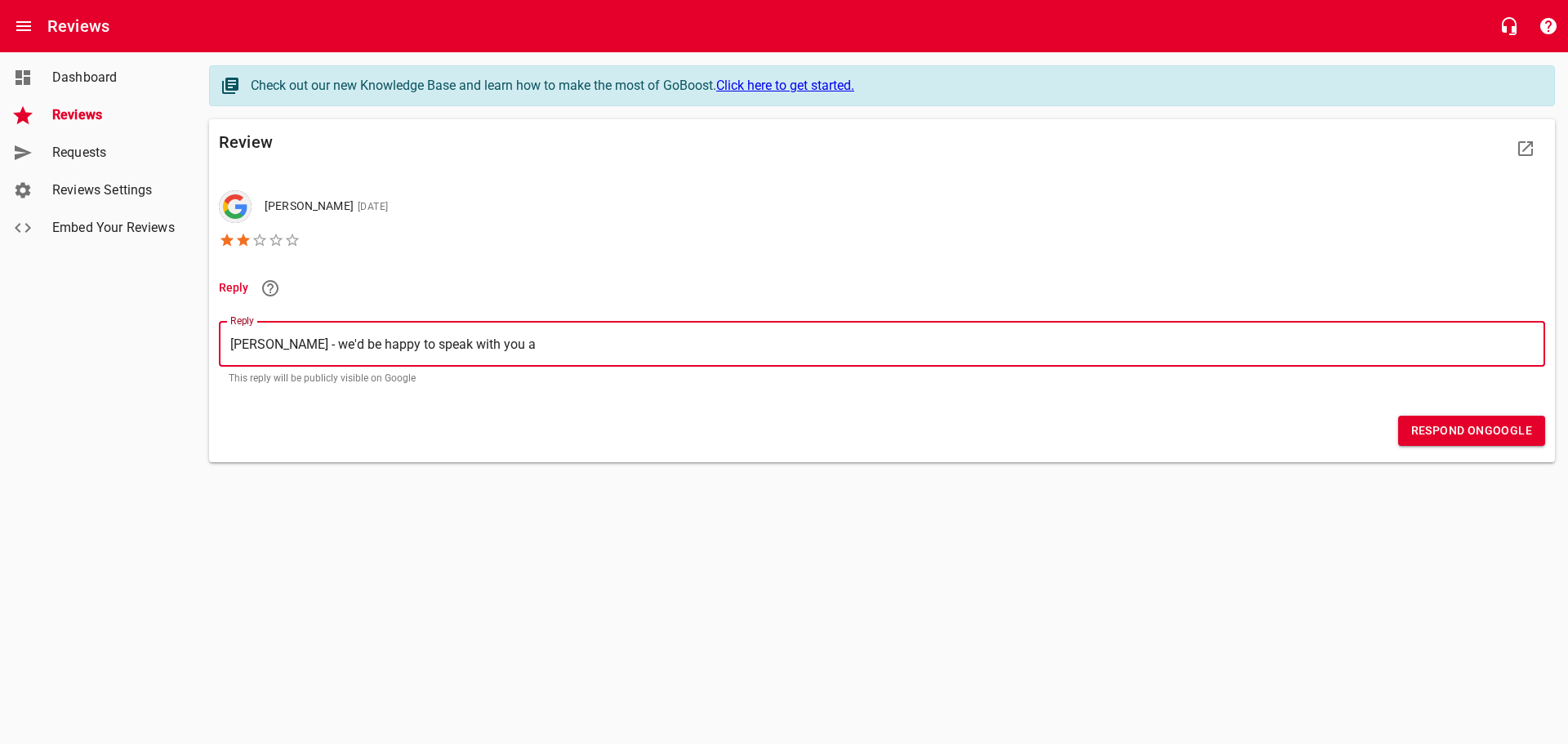
type textarea "[PERSON_NAME] - we'd be happy to speak with you ab"
type textarea "[PERSON_NAME] - we'd be happy to speak with you abo"
type textarea "[PERSON_NAME] - we'd be happy to speak with you abou"
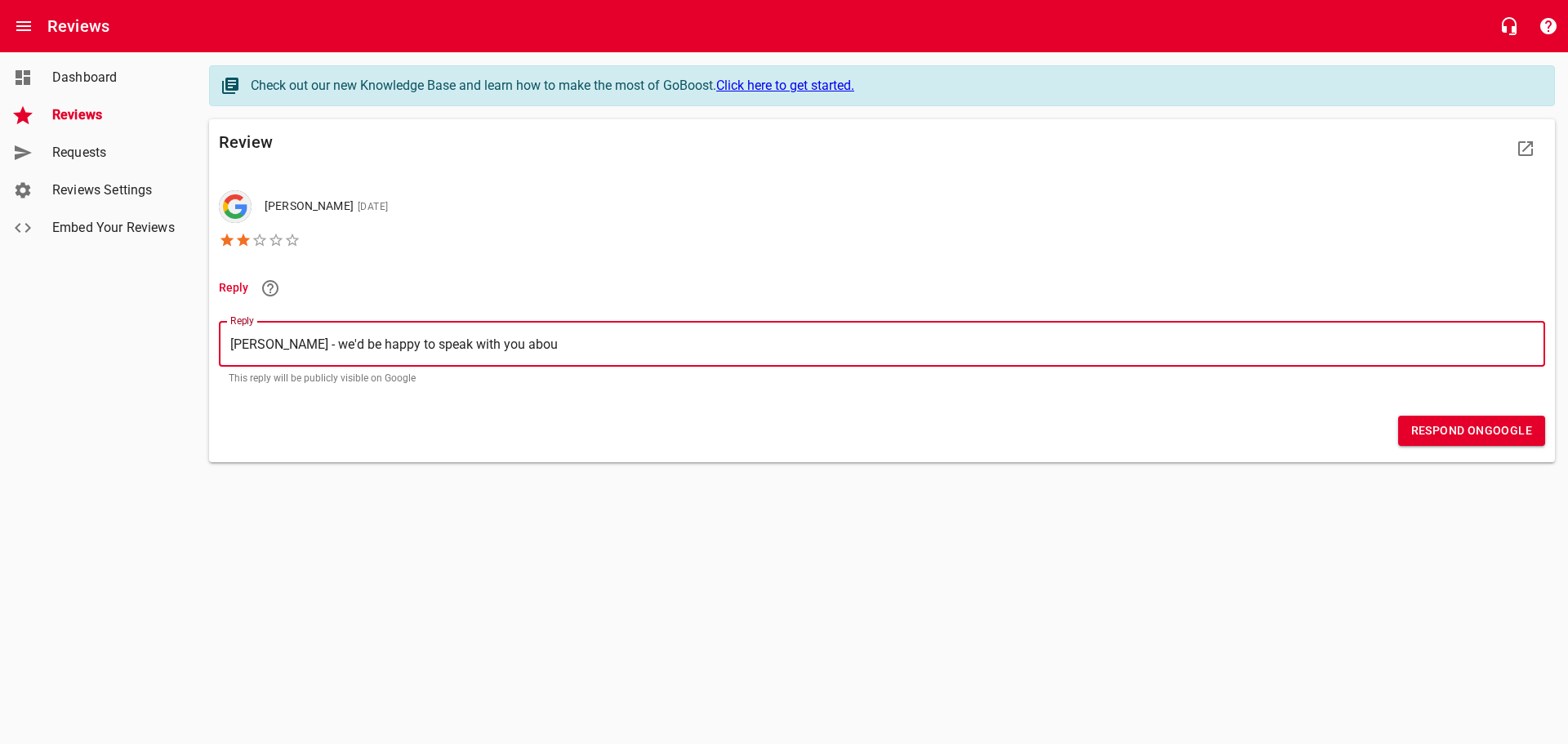
type textarea "[PERSON_NAME] - we'd be happy to speak with you about"
type textarea "[PERSON_NAME] - we'd be happy to speak with you about y"
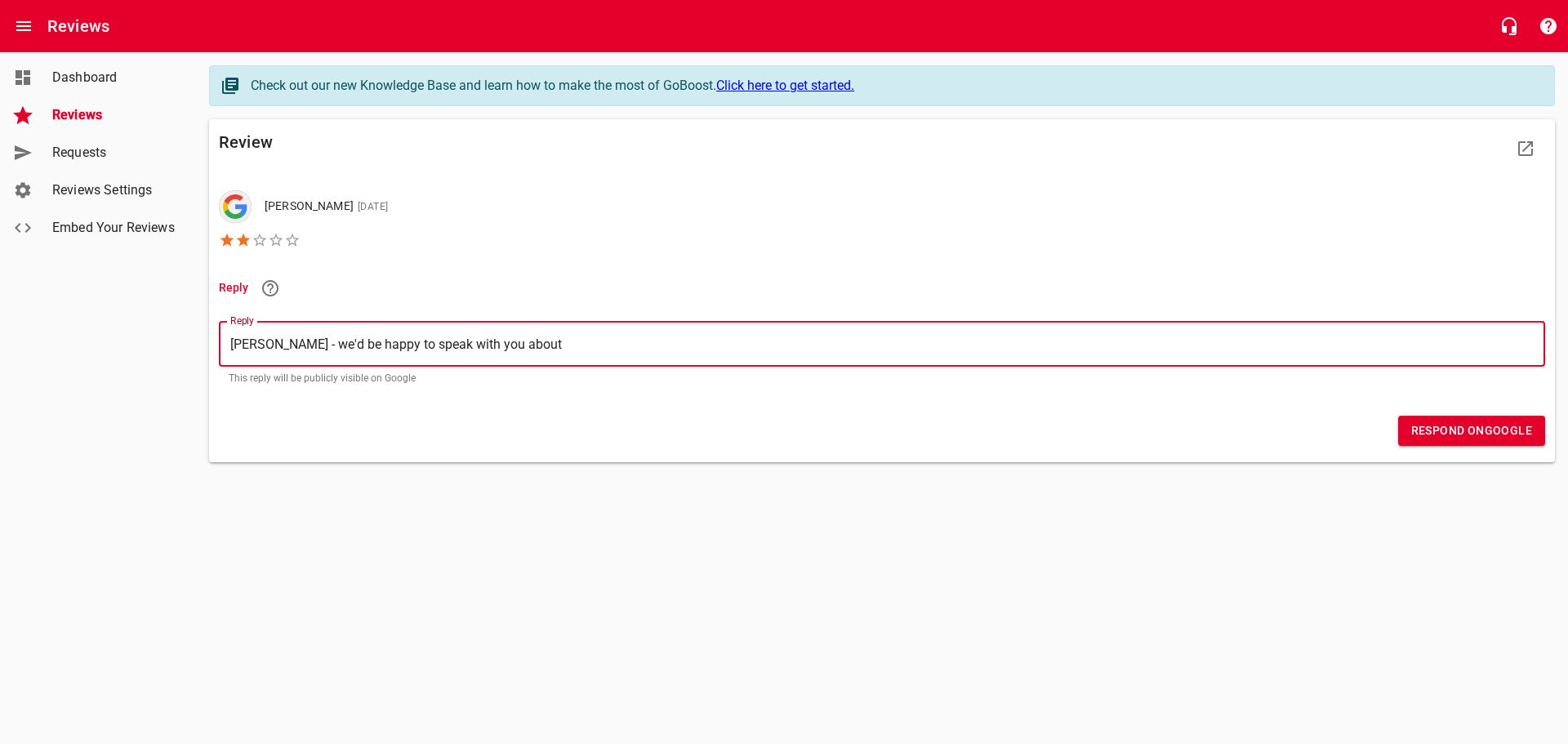
type textarea "[PERSON_NAME] - we'd be happy to speak with you about y"
type textarea "[PERSON_NAME] - we'd be happy to speak with you about yo"
type textarea "[PERSON_NAME] - we'd be happy to speak with you about you"
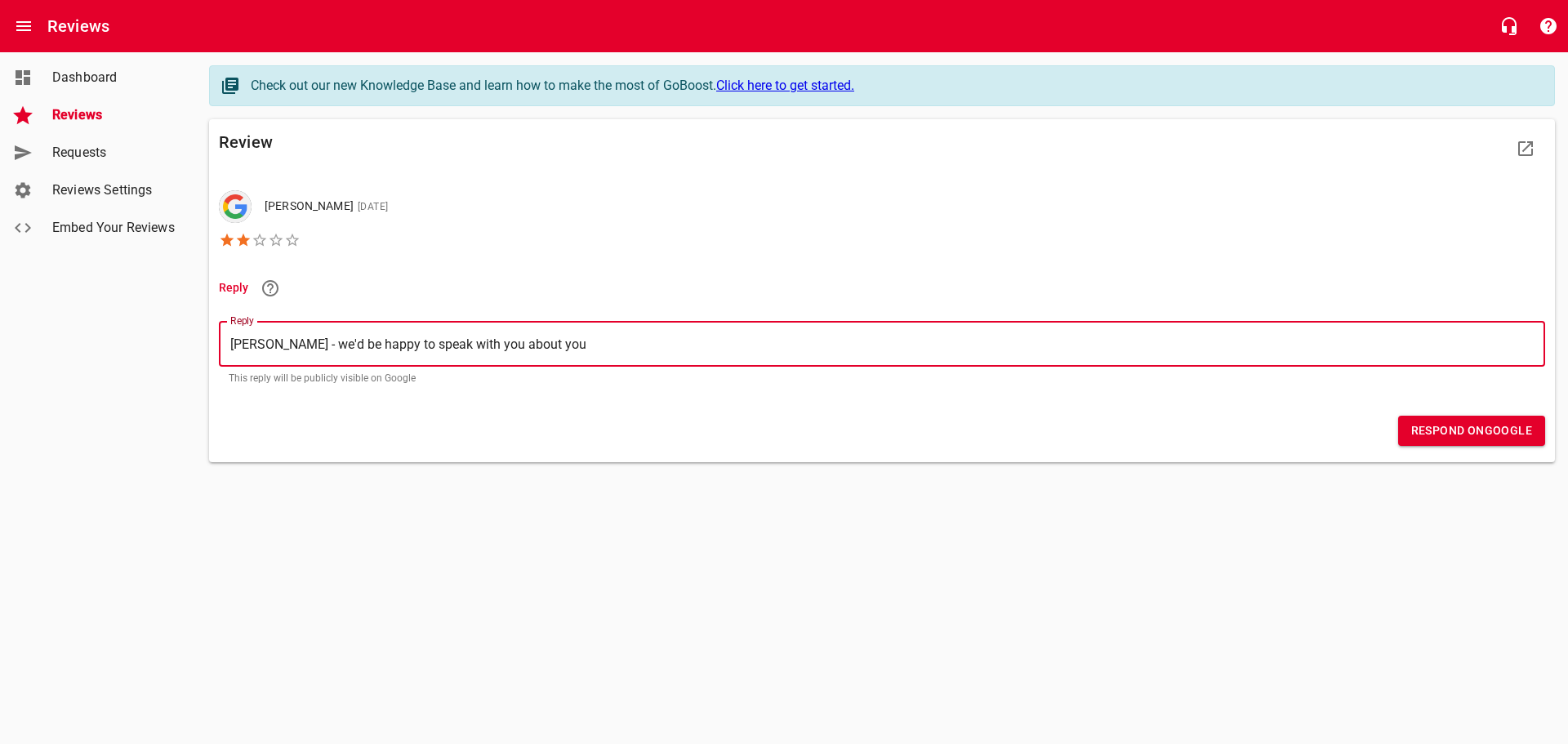
type textarea "[PERSON_NAME] - we'd be happy to speak with you about your"
type textarea "[PERSON_NAME] - we'd be happy to speak with you about your r"
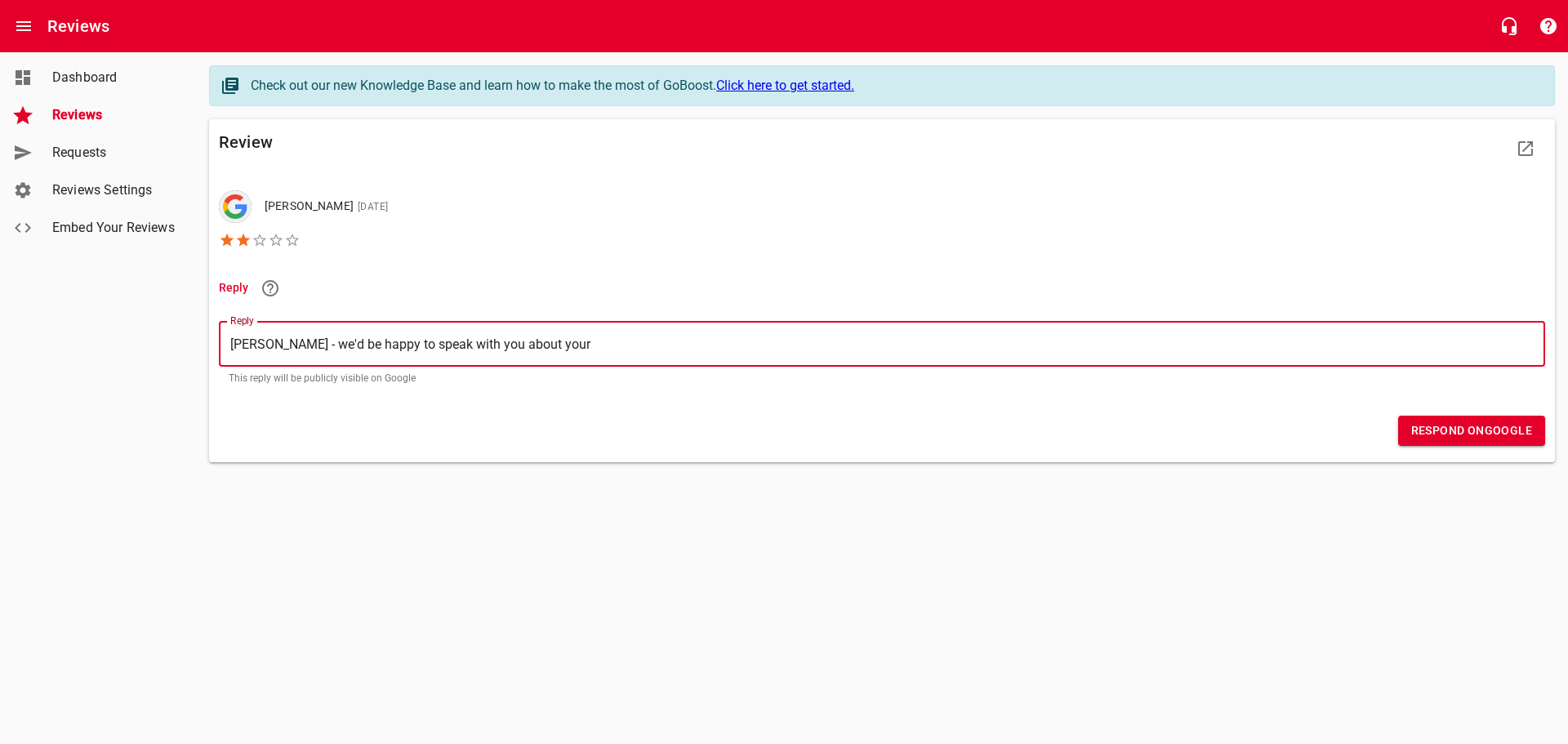
type textarea "[PERSON_NAME] - we'd be happy to speak with you about your r"
type textarea "[PERSON_NAME] - we'd be happy to speak with you about your re"
type textarea "[PERSON_NAME] - we'd be happy to speak with you about your rev"
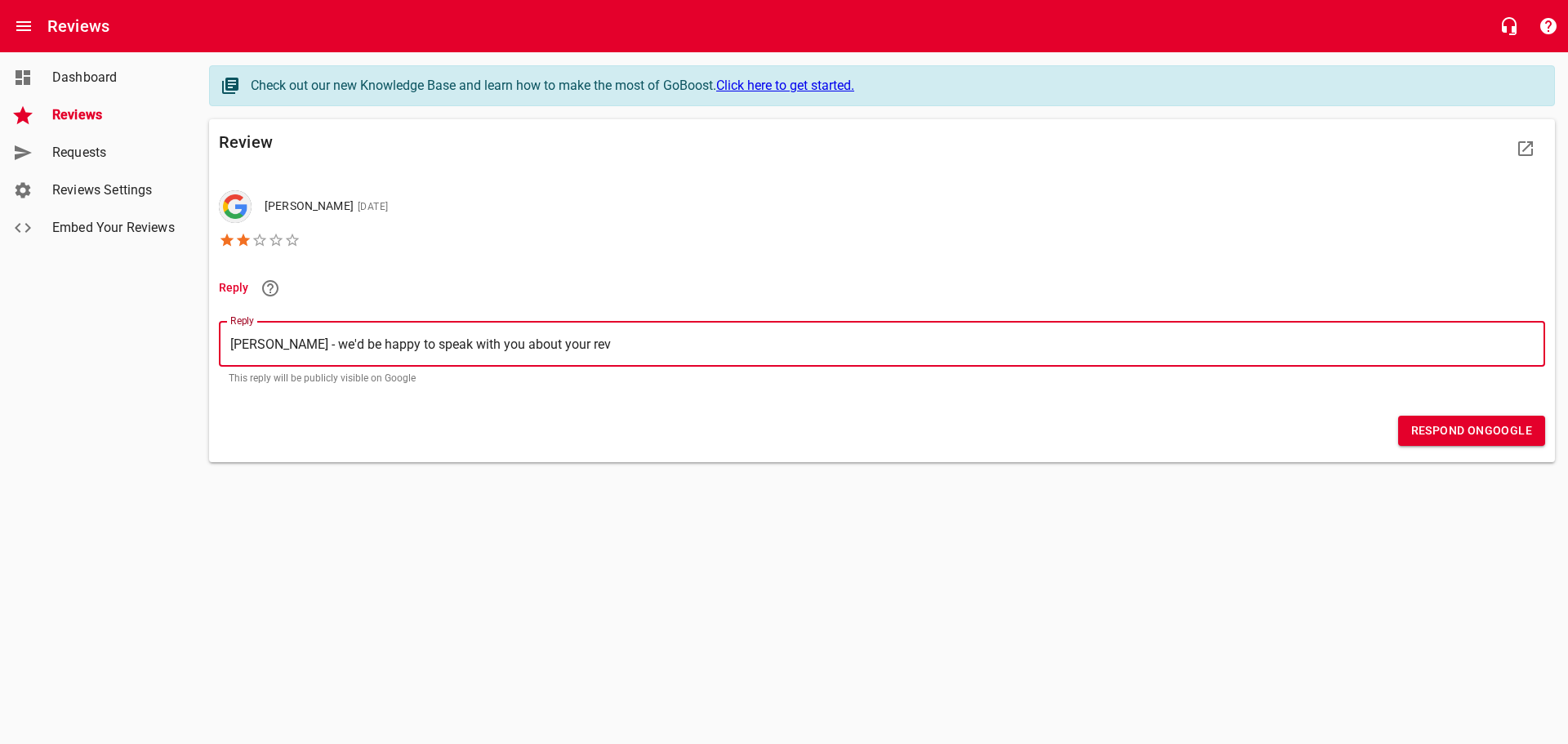
type textarea "[PERSON_NAME] - we'd be happy to speak with you about your revi"
type textarea "[PERSON_NAME] - we'd be happy to speak with you about your revie"
type textarea "[PERSON_NAME] - we'd be happy to speak with you about your review"
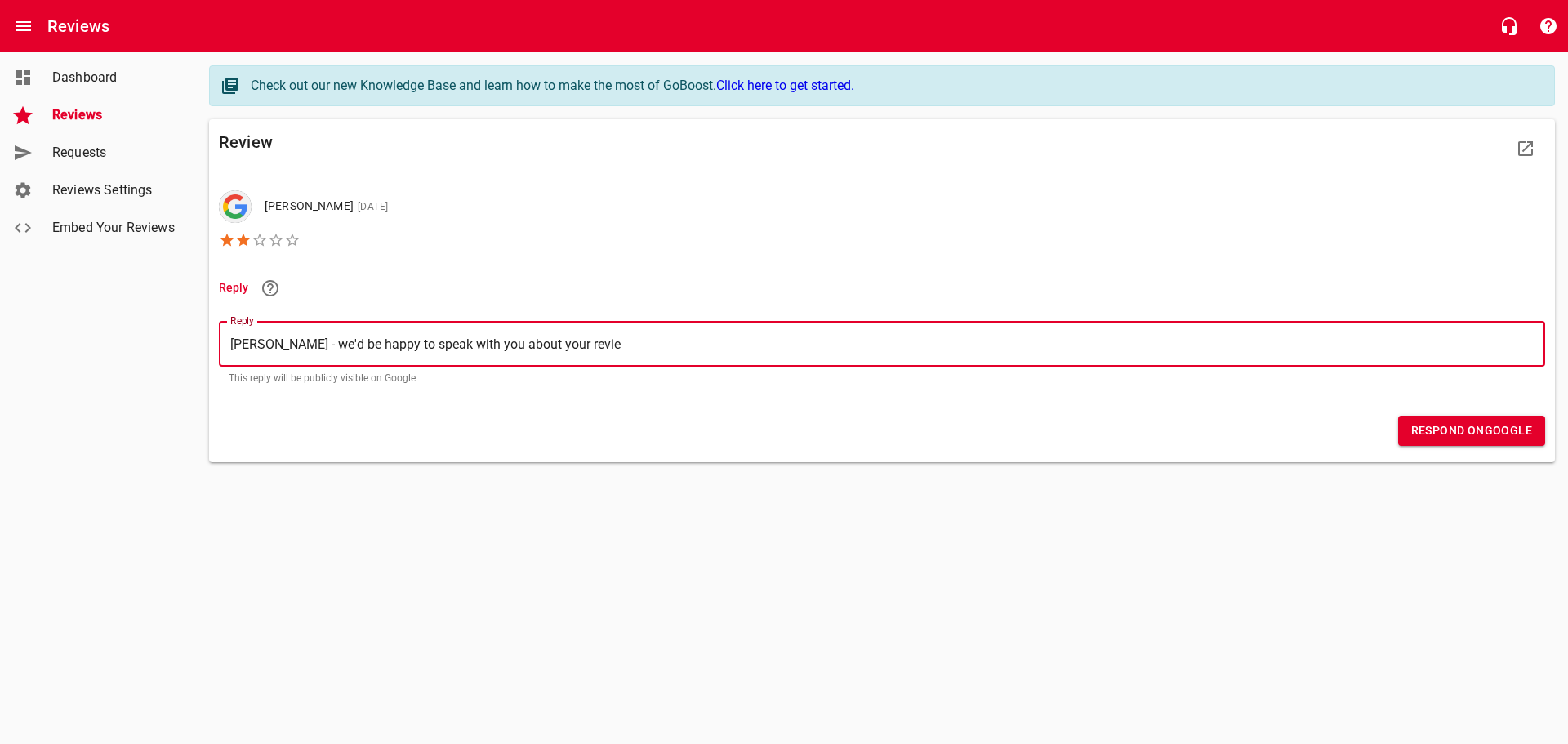
type textarea "[PERSON_NAME] - we'd be happy to speak with you about your review"
type textarea "[PERSON_NAME] - we'd be happy to speak with you about your review h"
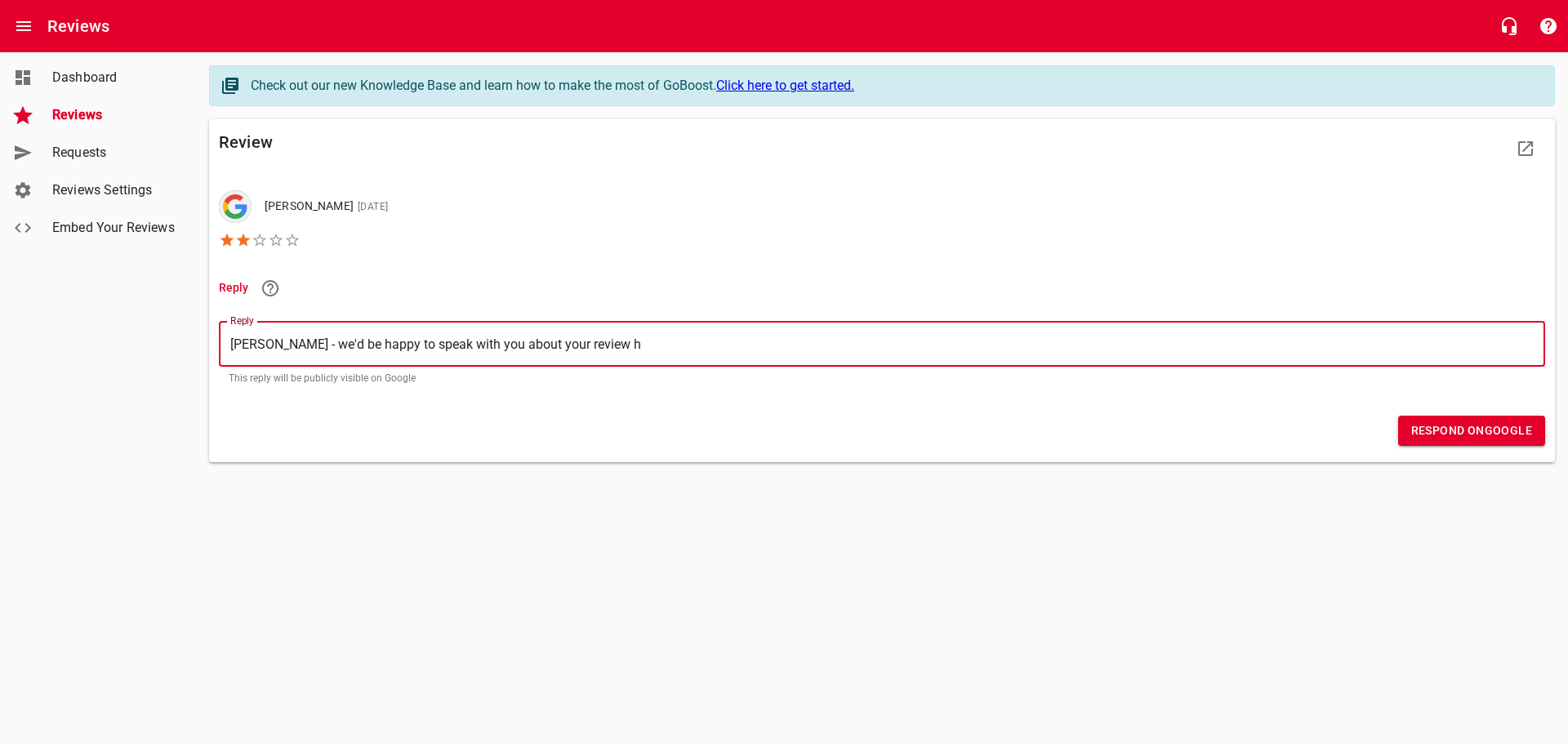
type textarea "[PERSON_NAME] - we'd be happy to speak with you about your review ho"
type textarea "[PERSON_NAME] - we'd be happy to speak with you about your review how"
type textarea "[PERSON_NAME] - we'd be happy to speak with you about your review [PERSON_NAME]"
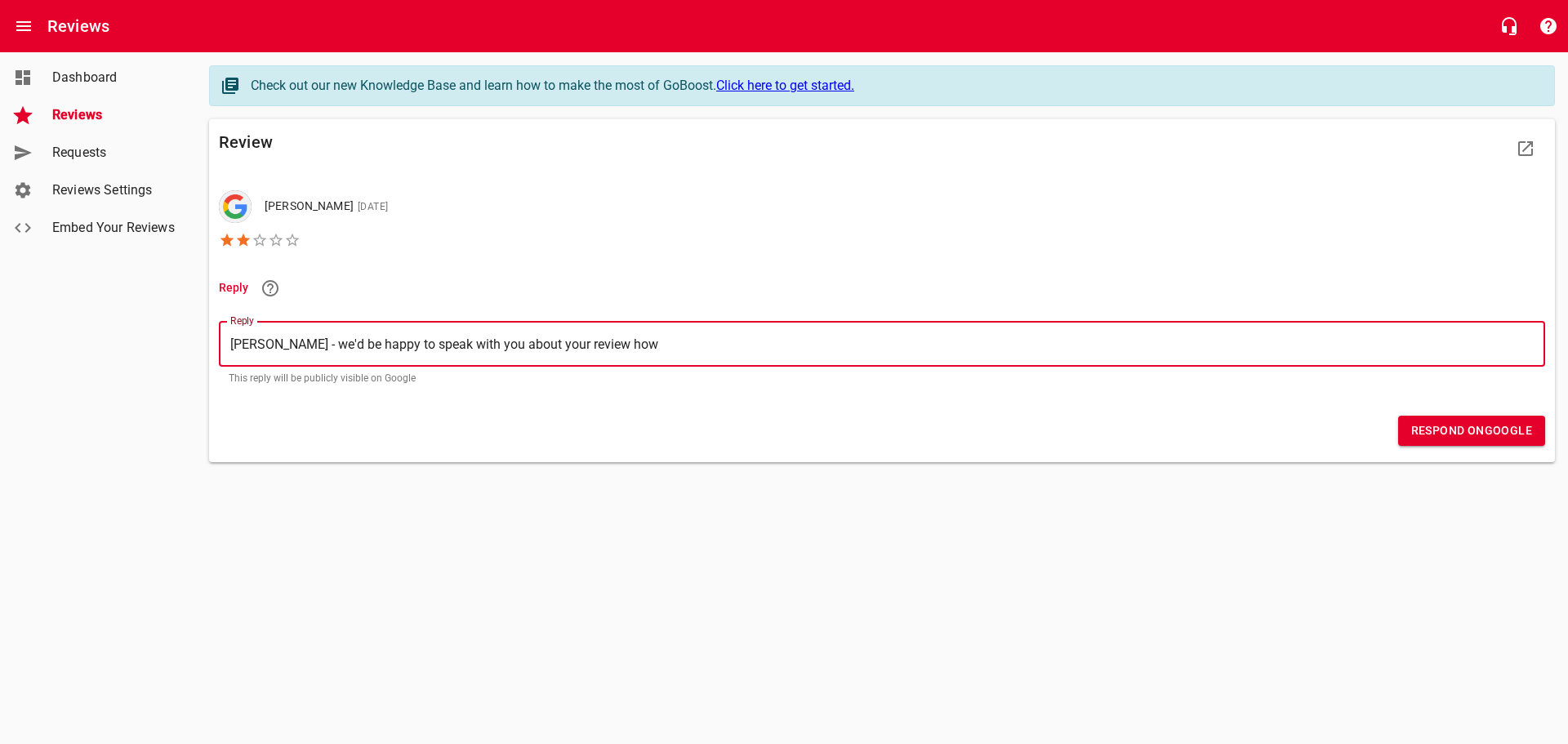
type textarea "[PERSON_NAME] - we'd be happy to speak with you about your review [PERSON_NAME]"
type textarea "[PERSON_NAME] - we'd be happy to speak with you about your review howeve"
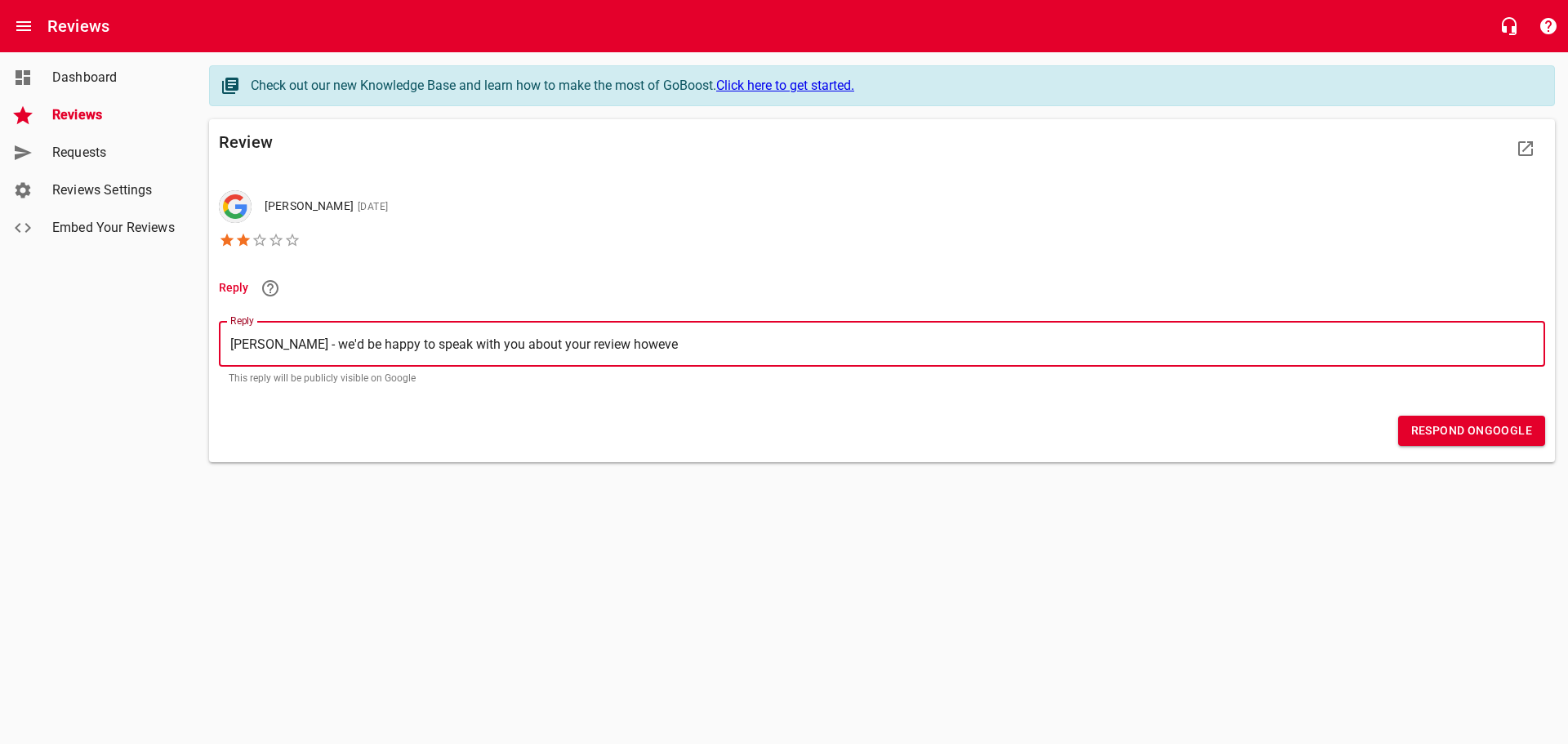
type textarea "[PERSON_NAME] - we'd be happy to speak with you about your review however"
type textarea "[PERSON_NAME] - we'd be happy to speak with you about your review however w"
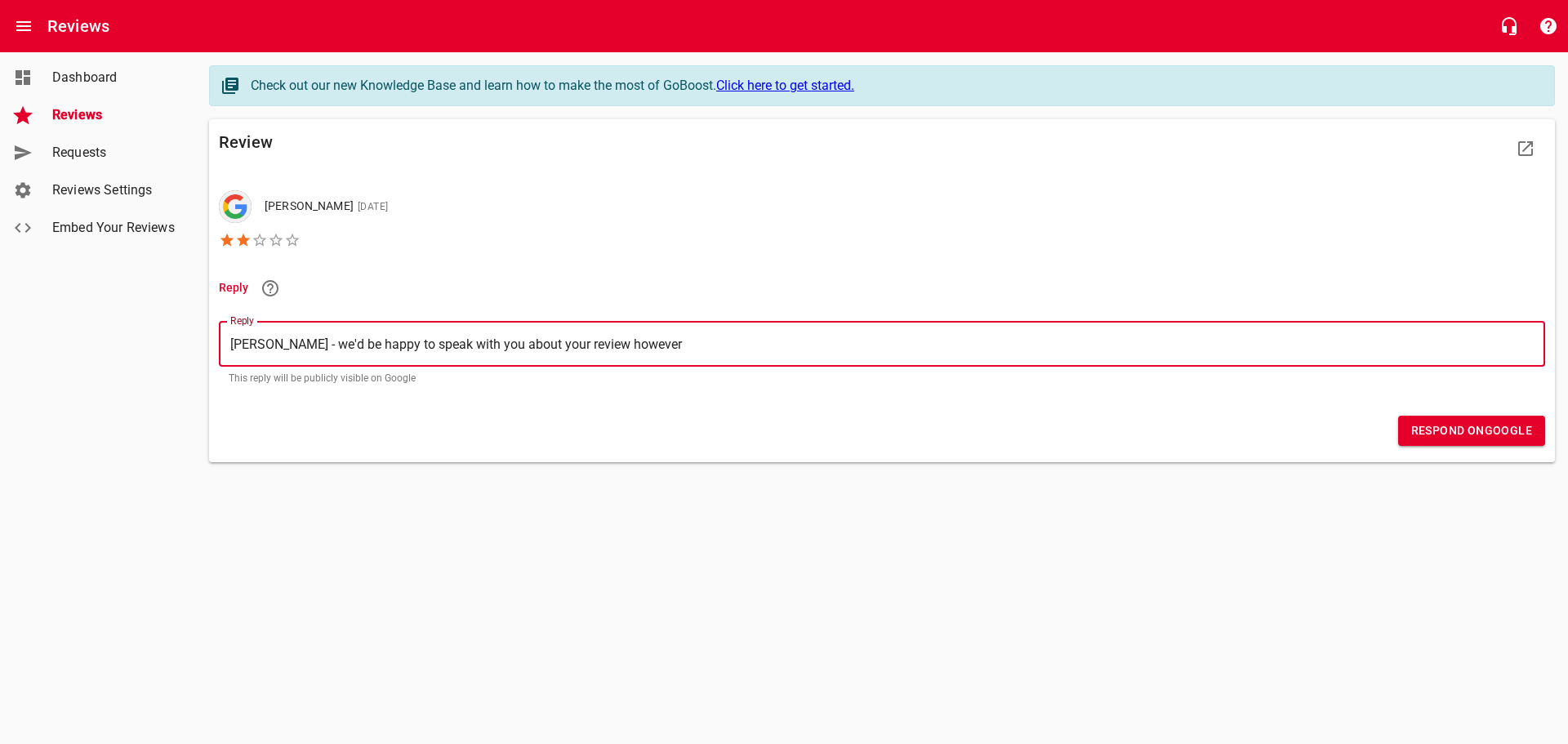
type textarea "[PERSON_NAME] - we'd be happy to speak with you about your review however w"
type textarea "[PERSON_NAME] - we'd be happy to speak with you about your review however we"
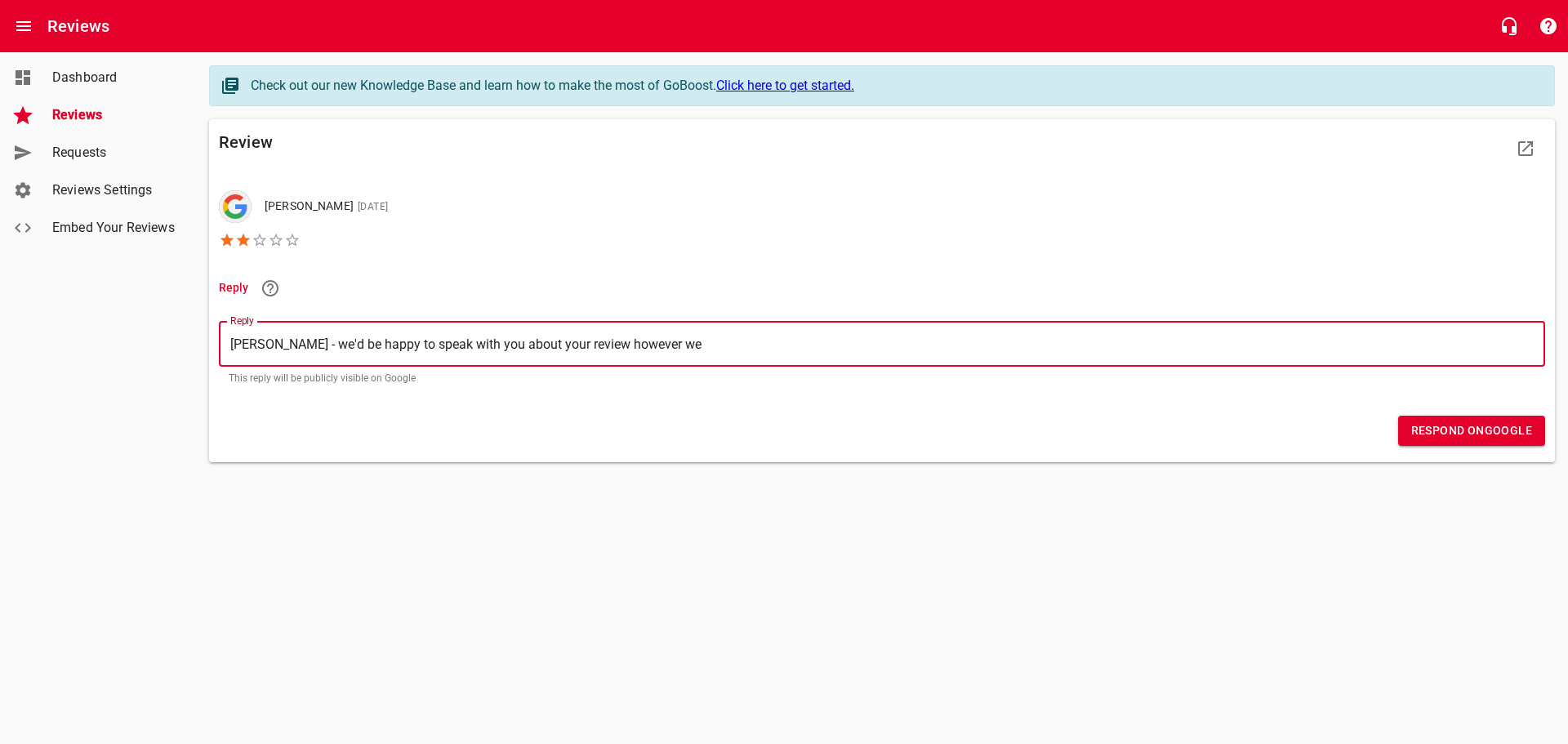
type textarea "[PERSON_NAME] - we'd be happy to speak with you about your review however we a"
type textarea "[PERSON_NAME] - we'd be happy to speak with you about your review however we ar"
type textarea "[PERSON_NAME] - we'd be happy to speak with you about your review however we are"
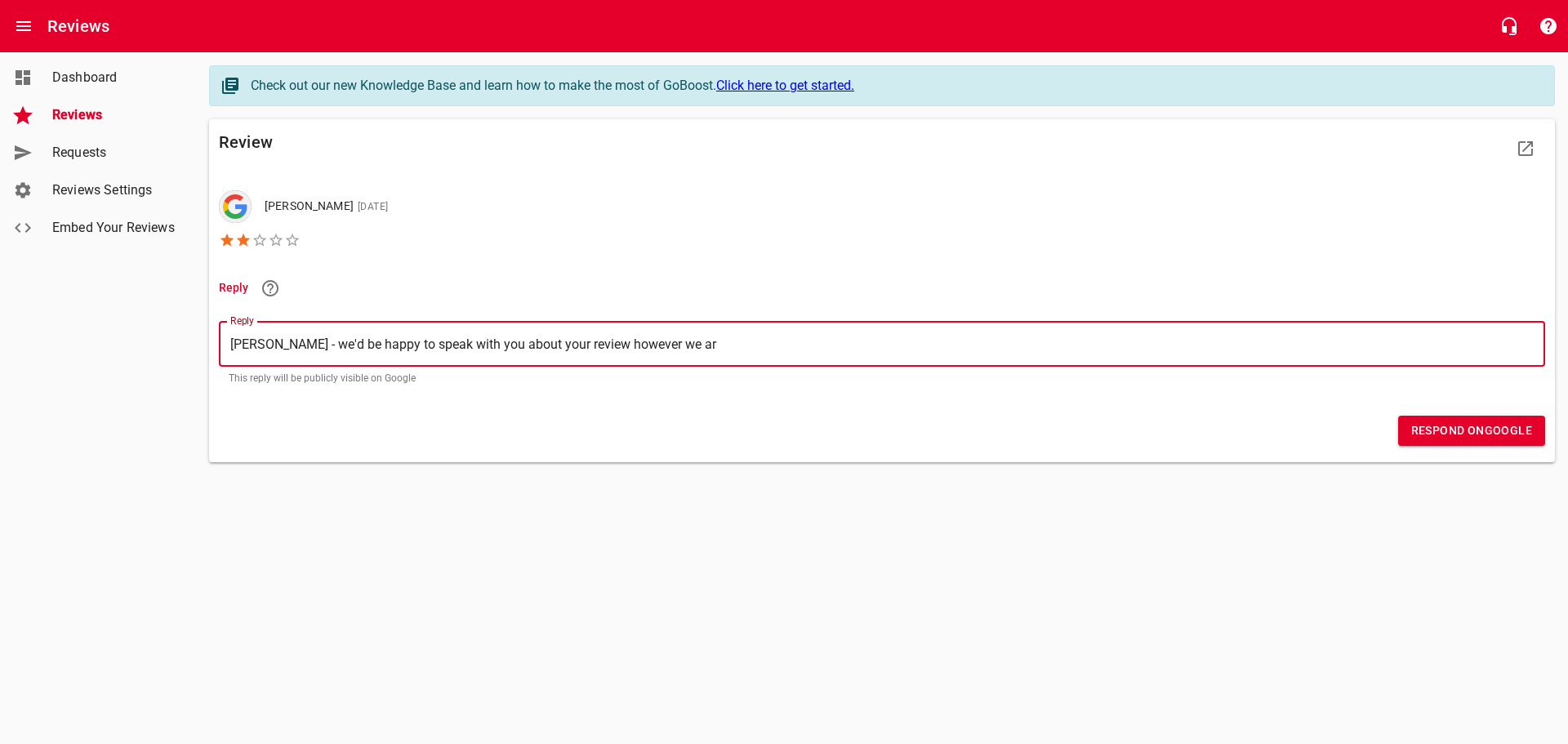
type textarea "[PERSON_NAME] - we'd be happy to speak with you about your review however we are"
type textarea "[PERSON_NAME] - we'd be happy to speak with you about your review however we ar…"
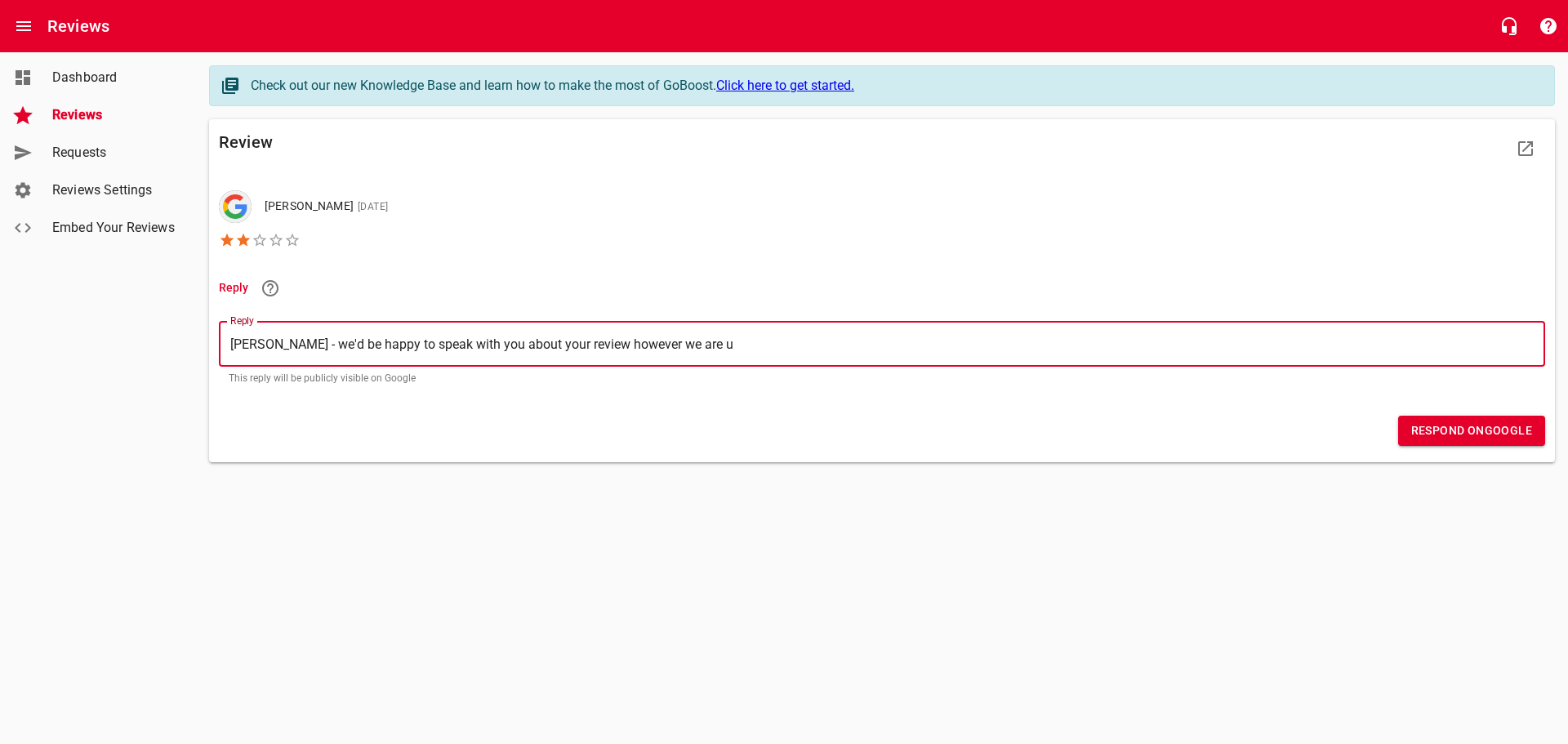
type textarea "[PERSON_NAME] - we'd be happy to speak with you about your review however we ar…"
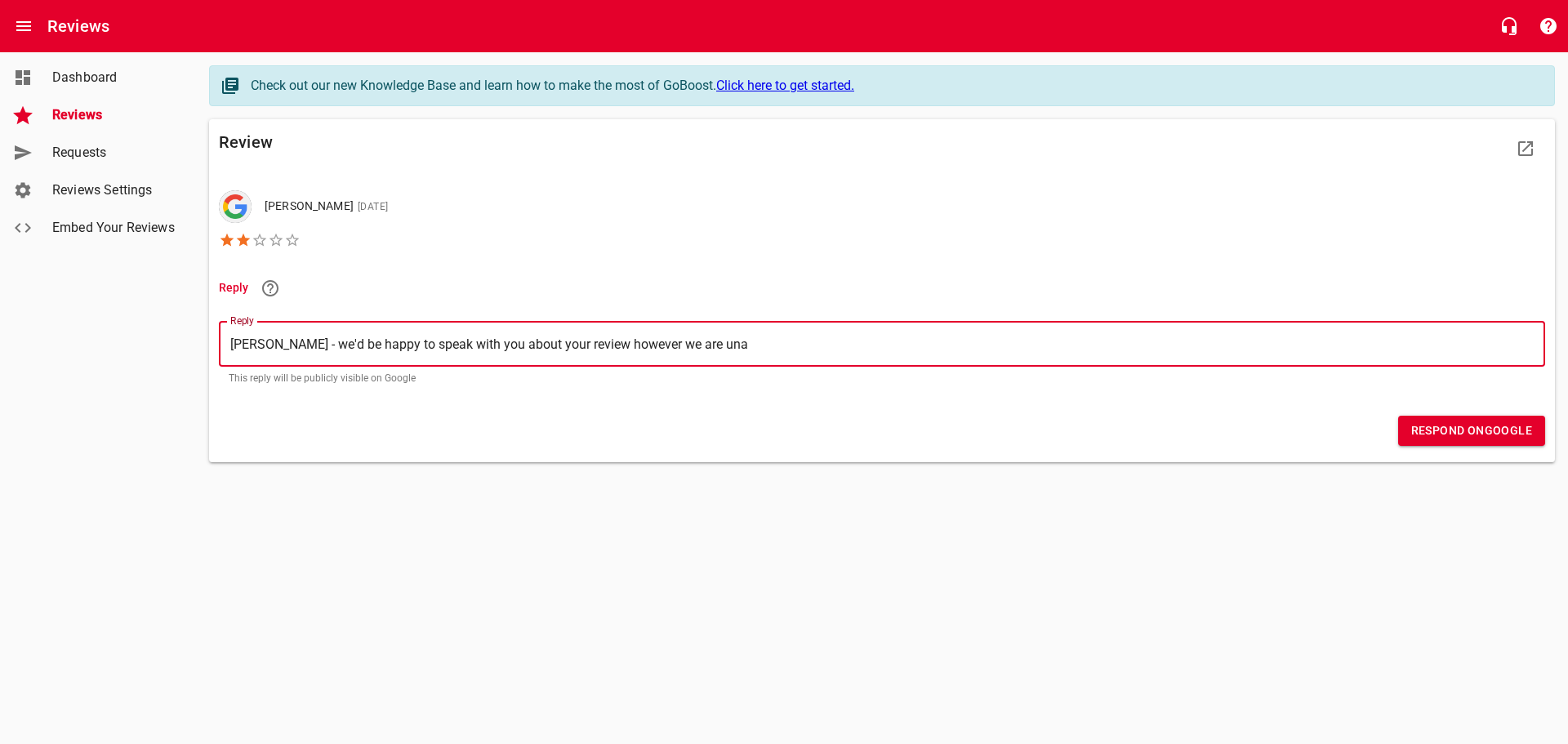
type textarea "[PERSON_NAME] - we'd be happy to speak with you about your review however we ar…"
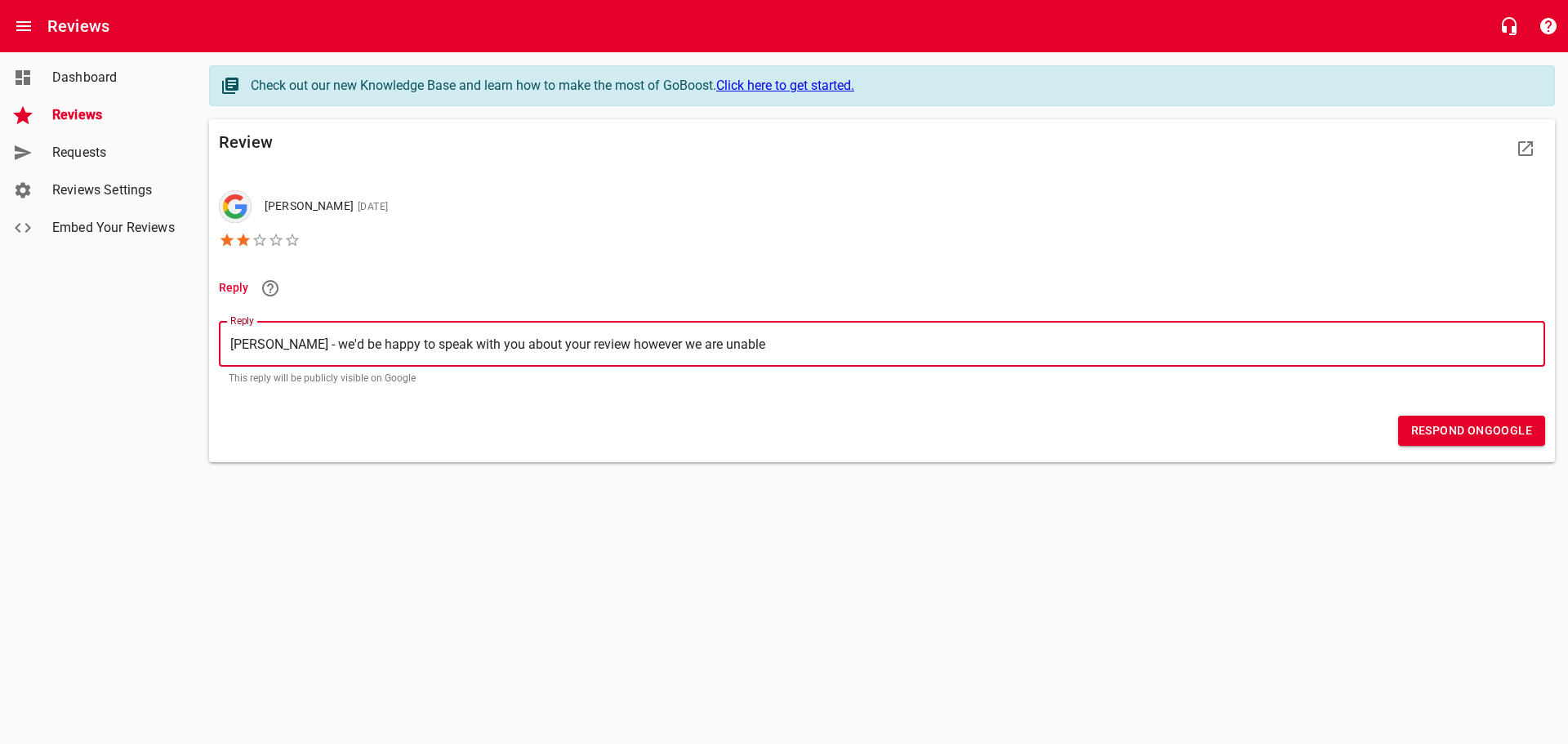
type textarea "[PERSON_NAME] - we'd be happy to speak with you about your review however we ar…"
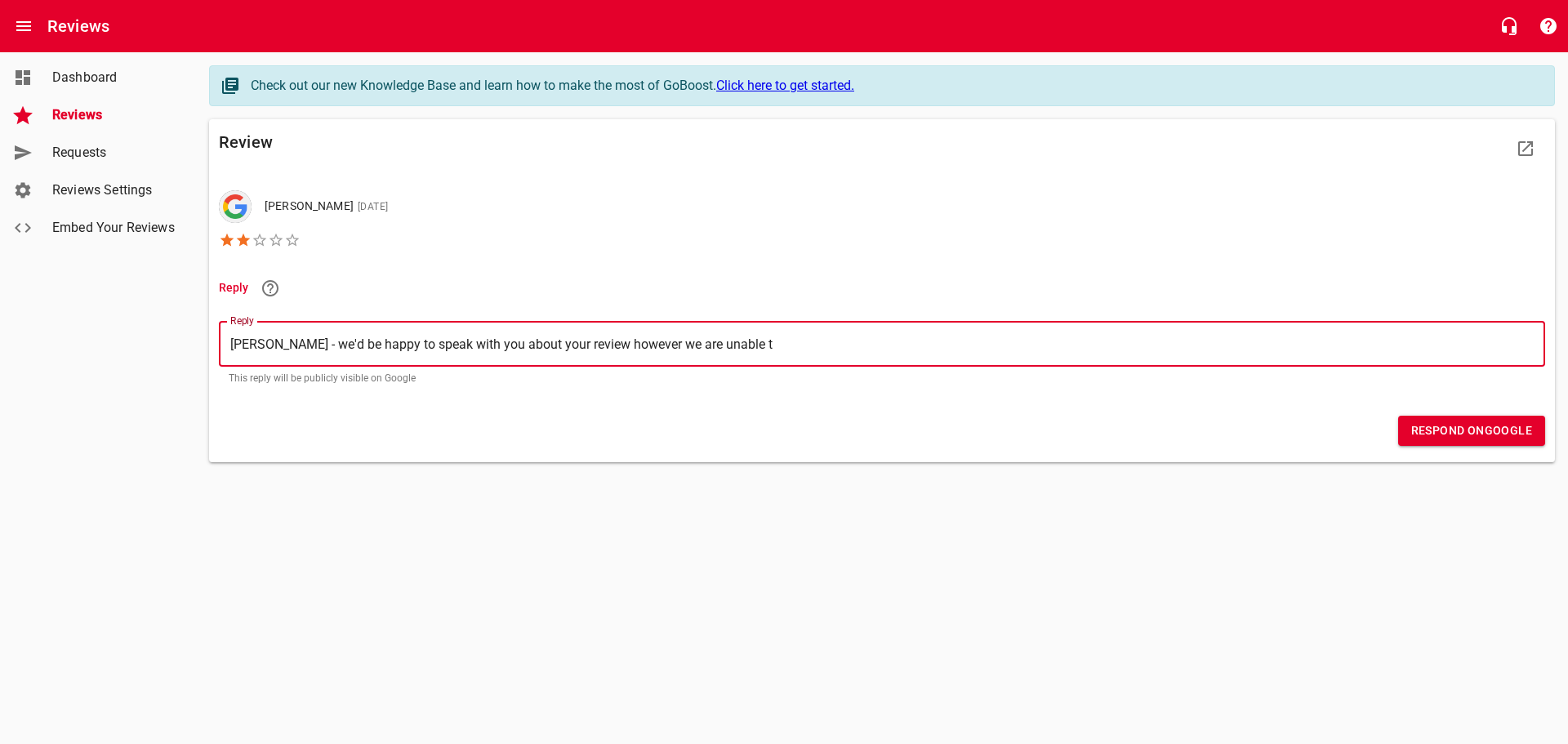
type textarea "[PERSON_NAME] - we'd be happy to speak with you about your review however we ar…"
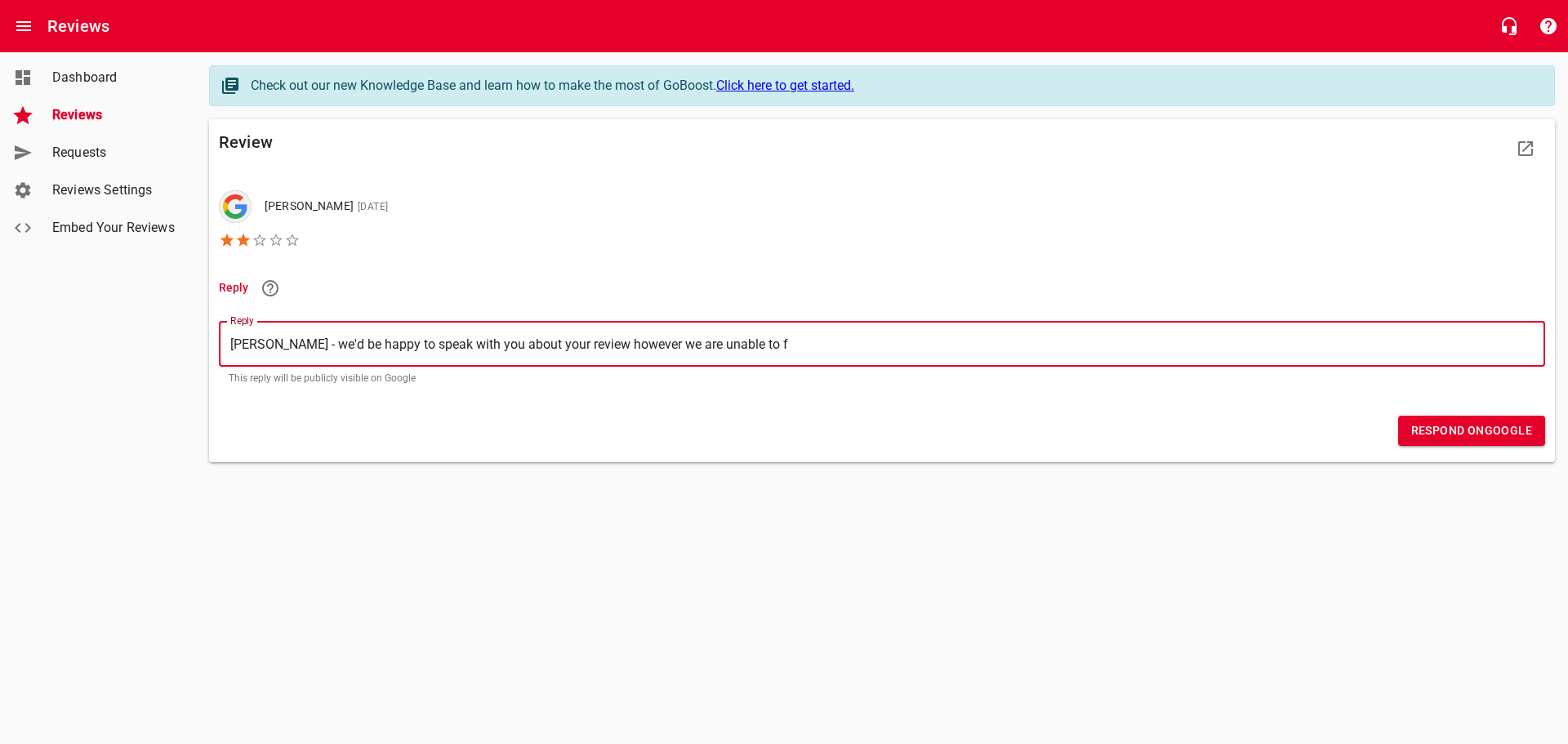
type textarea "[PERSON_NAME] - we'd be happy to speak with you about your review however we ar…"
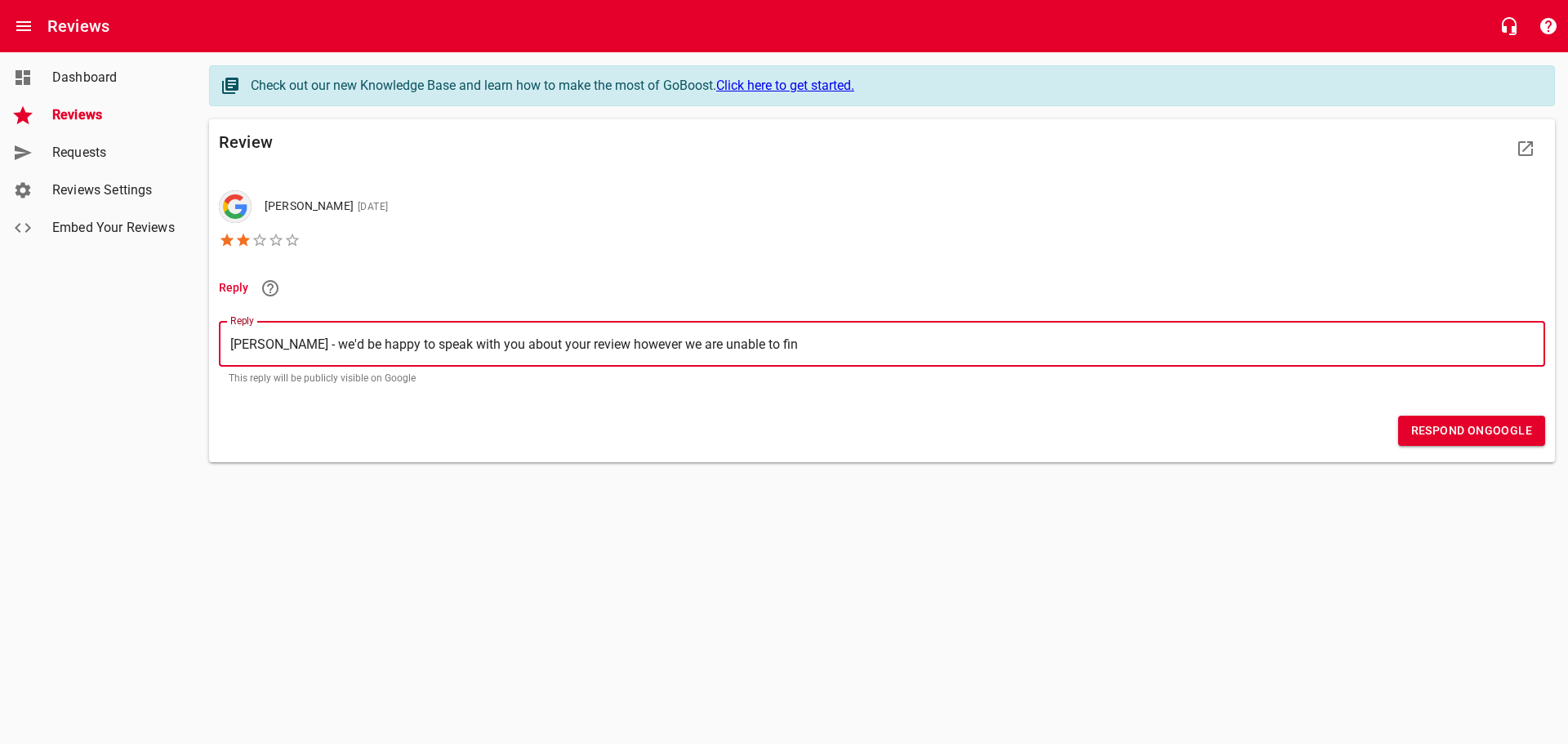
type textarea "[PERSON_NAME] - we'd be happy to speak with you about your review however we ar…"
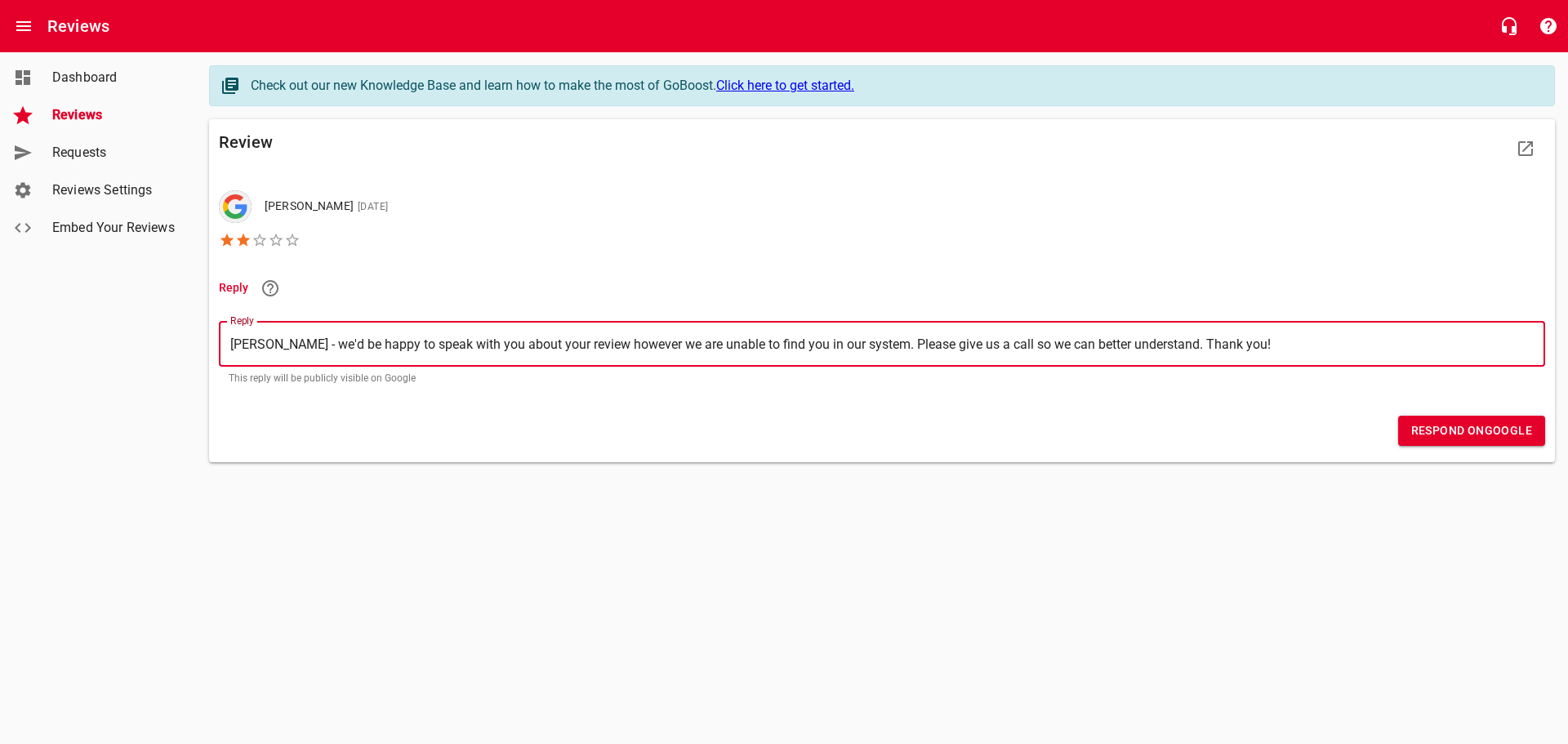
click at [684, 343] on textarea "[PERSON_NAME] - we'd be happy to speak with you about your review however we ar…" at bounding box center [882, 343] width 1304 height 15
click at [1473, 431] on span "Respond on Google" at bounding box center [1472, 431] width 121 height 20
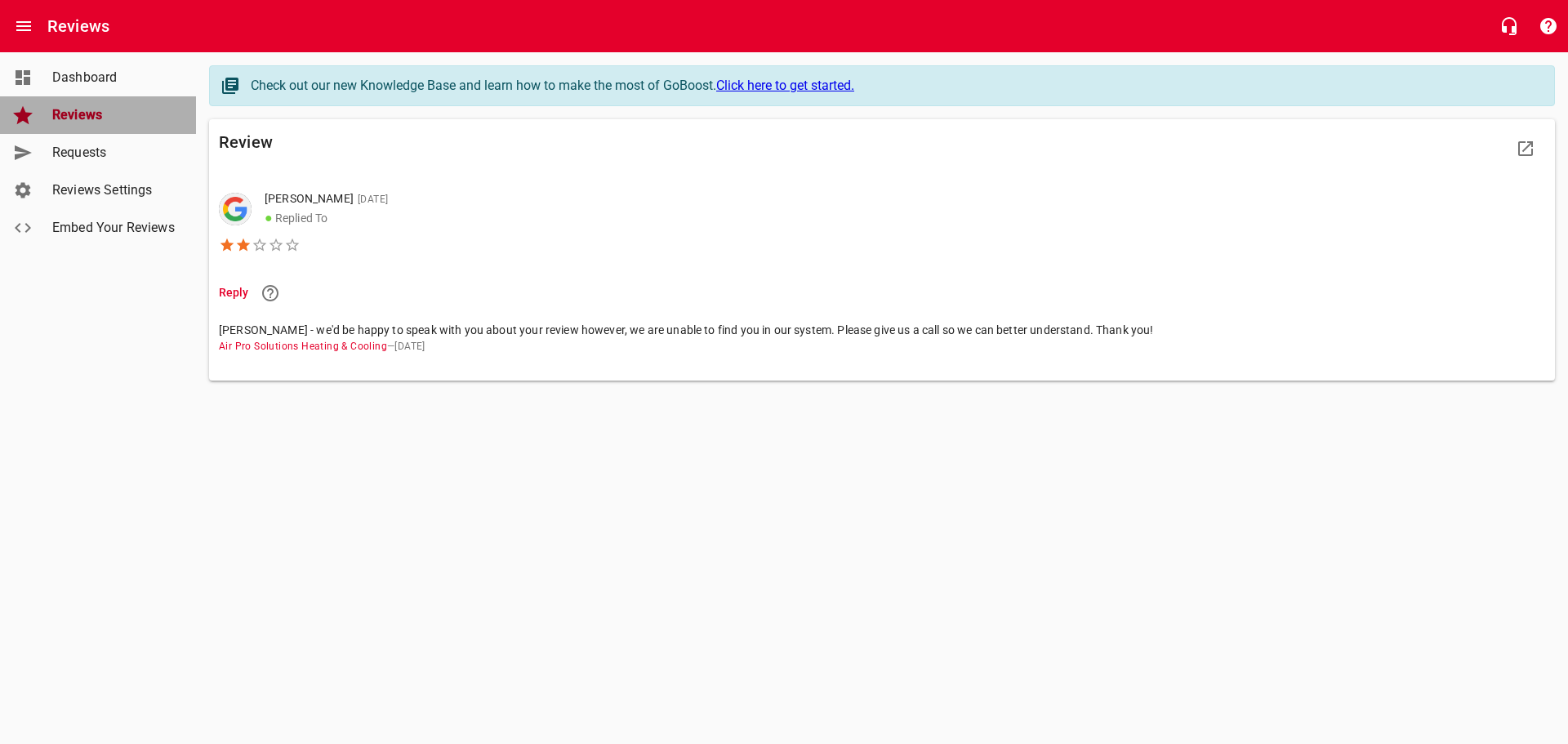
click at [101, 119] on span "Reviews" at bounding box center [114, 115] width 124 height 20
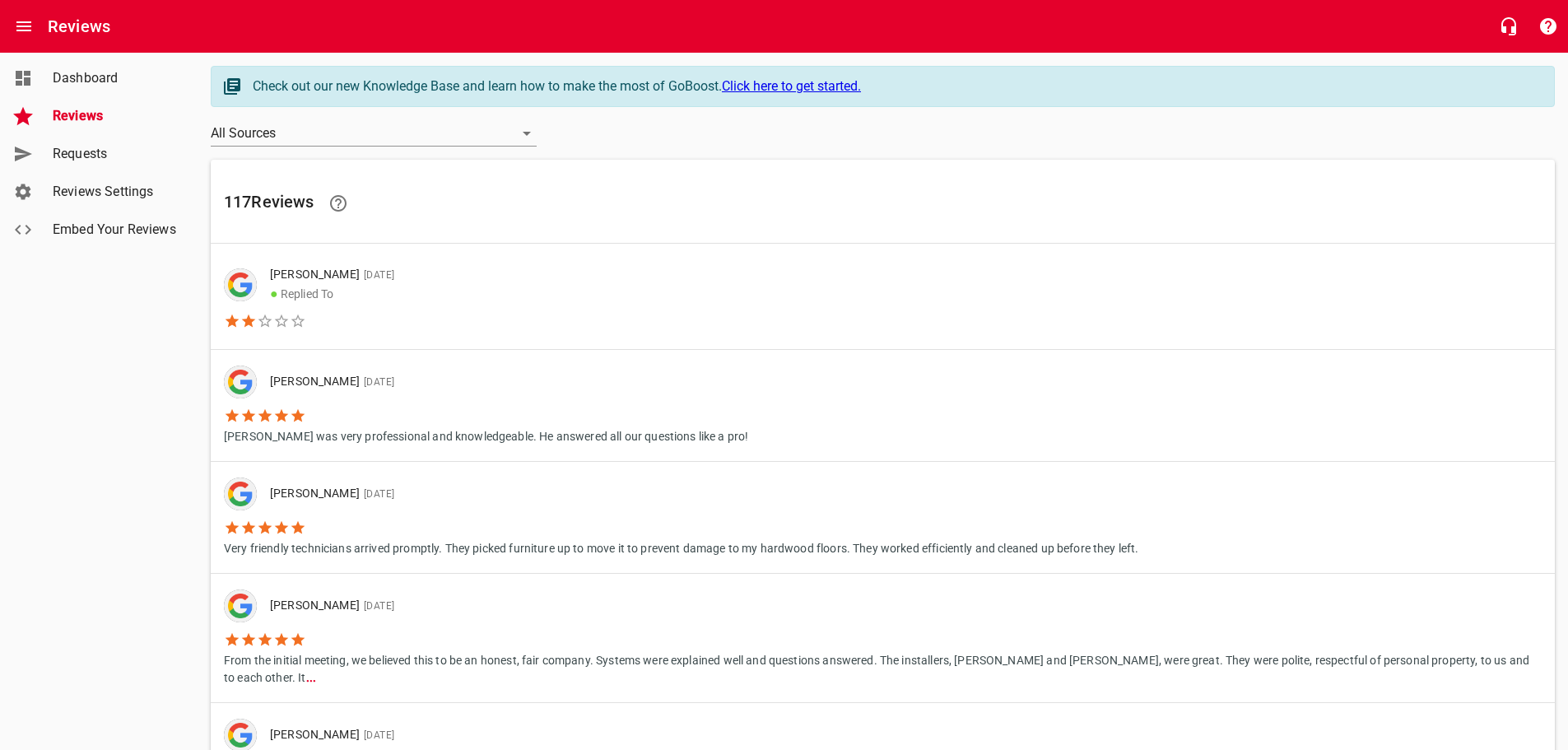
click at [328, 413] on li "[PERSON_NAME] was very professional and knowledgeable. He answered all our ques…" at bounding box center [486, 421] width 524 height 47
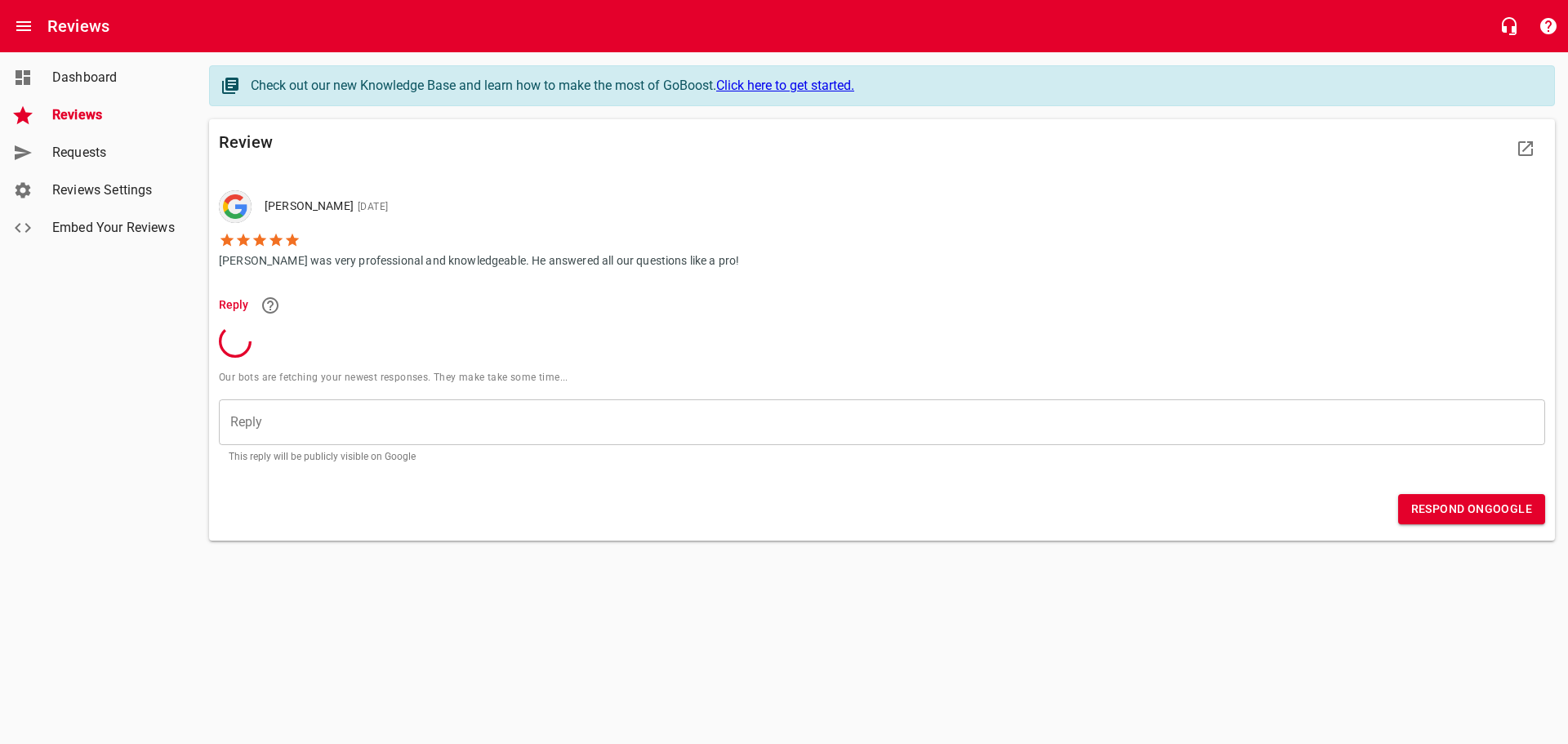
click at [362, 412] on div "​" at bounding box center [882, 422] width 1326 height 45
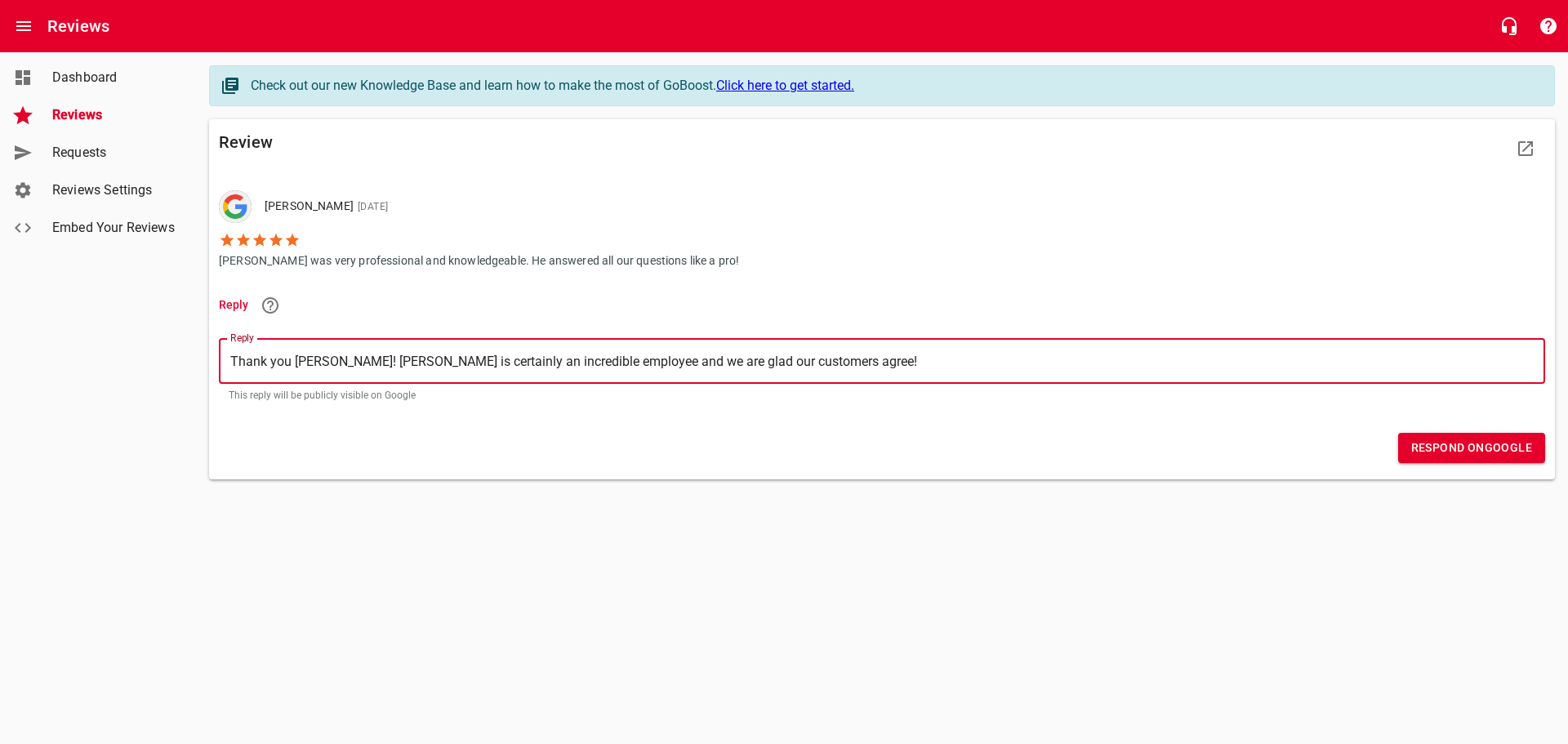
click at [1484, 452] on span "Respond on Google" at bounding box center [1472, 448] width 121 height 20
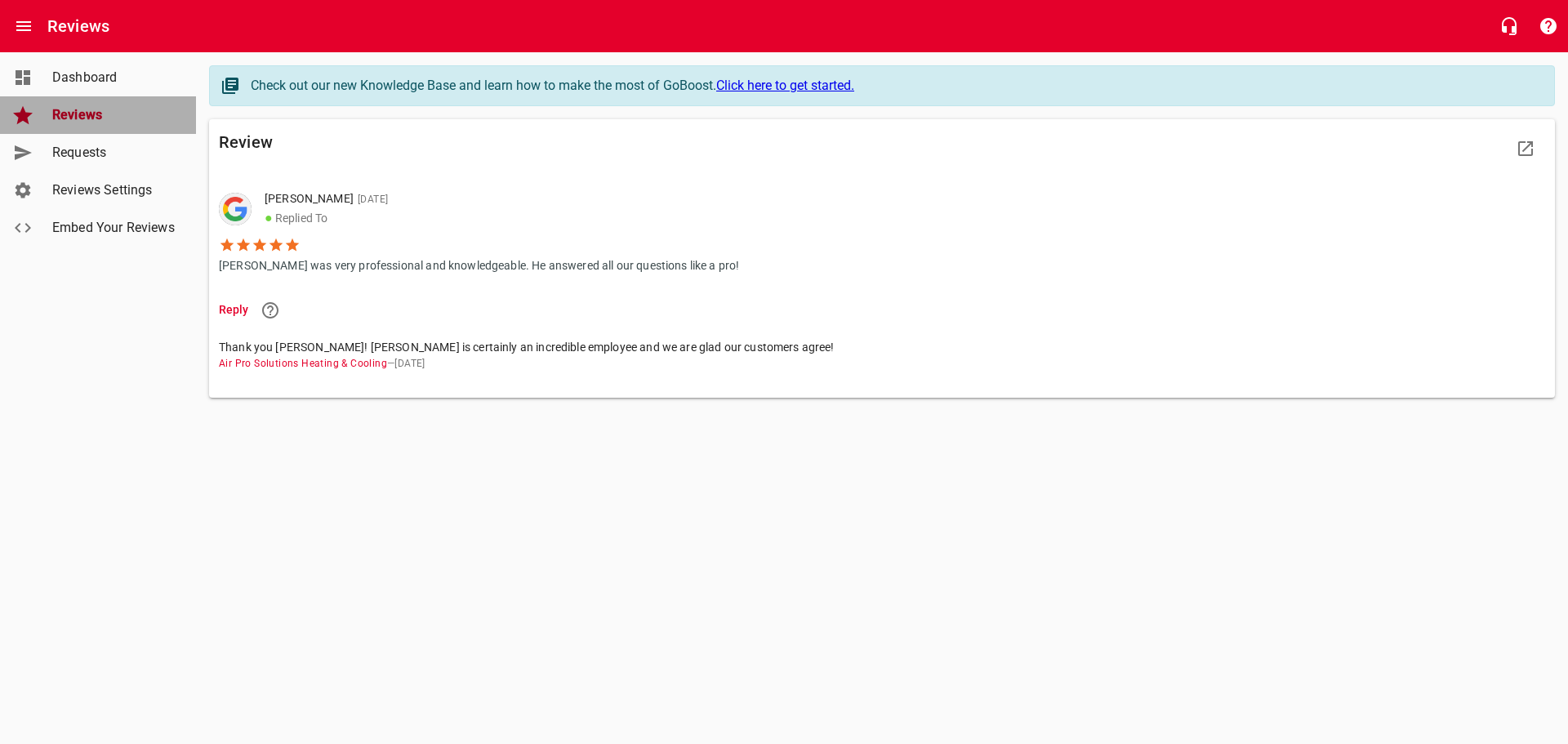
click at [97, 112] on span "Reviews" at bounding box center [114, 115] width 124 height 20
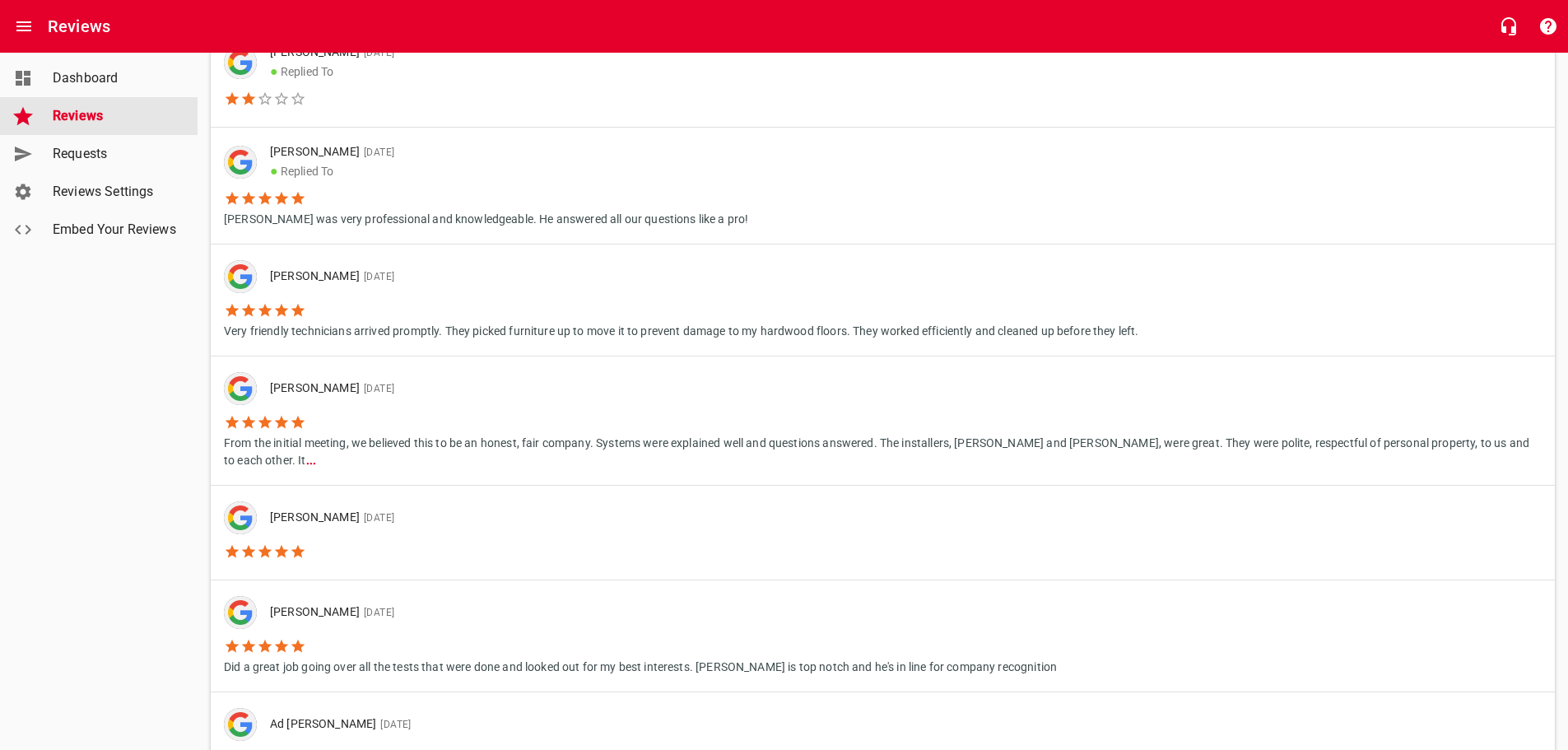
scroll to position [247, 0]
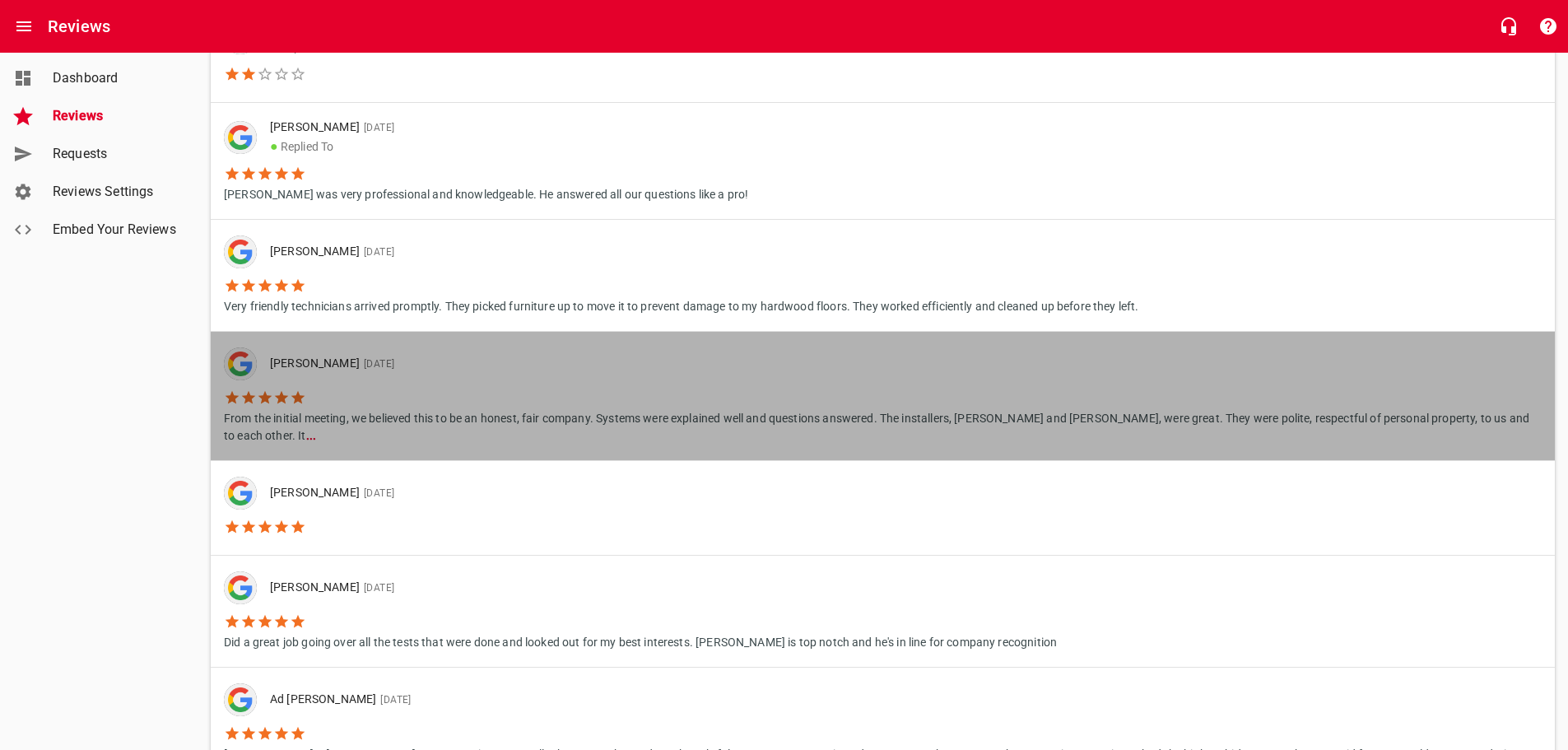
click at [710, 429] on ul "[PERSON_NAME] [DATE] From the initial meeting, we believed this to be an honest…" at bounding box center [883, 396] width 1318 height 110
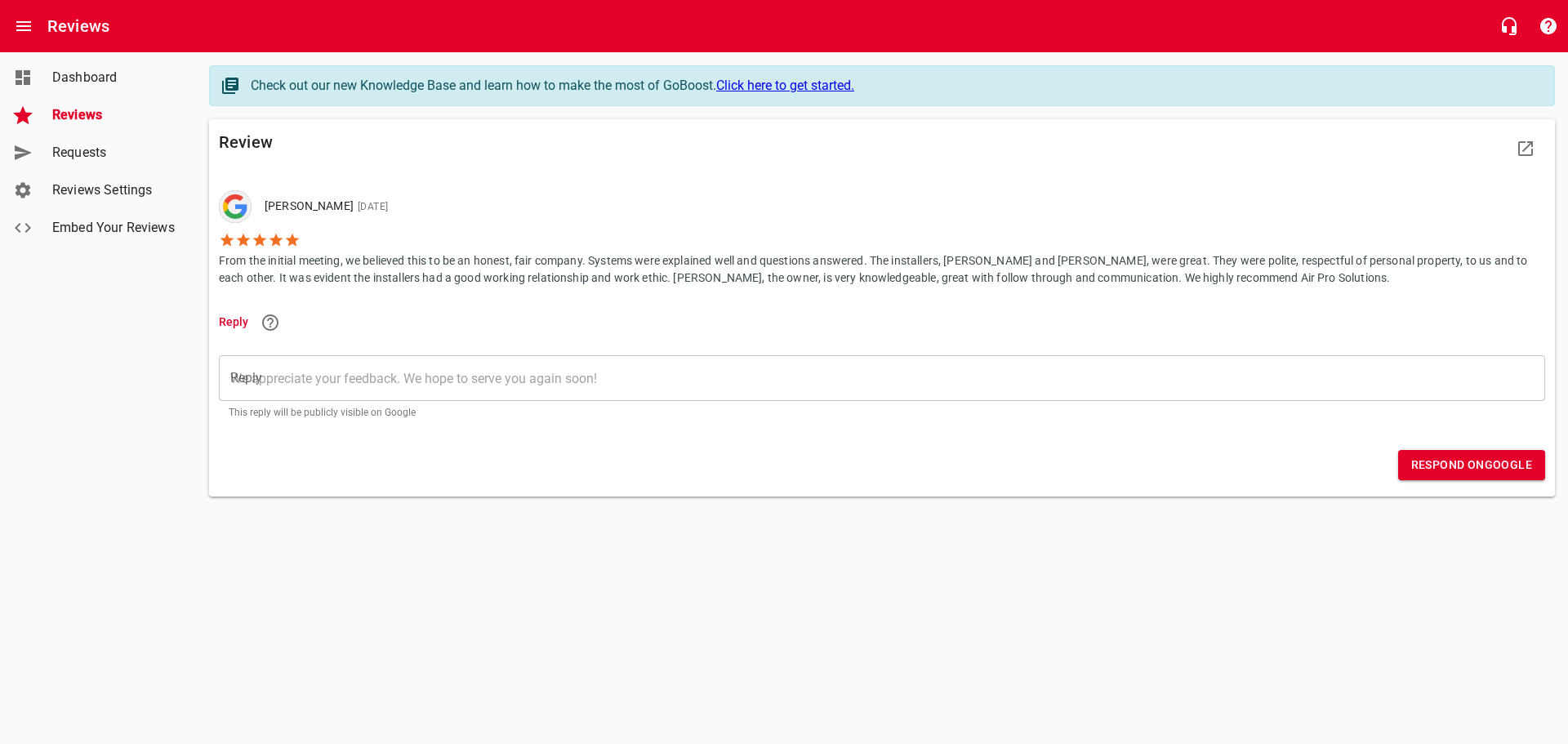
click at [659, 378] on textarea "Reply" at bounding box center [882, 378] width 1304 height 15
click at [1425, 461] on span "Respond on Google" at bounding box center [1472, 465] width 121 height 20
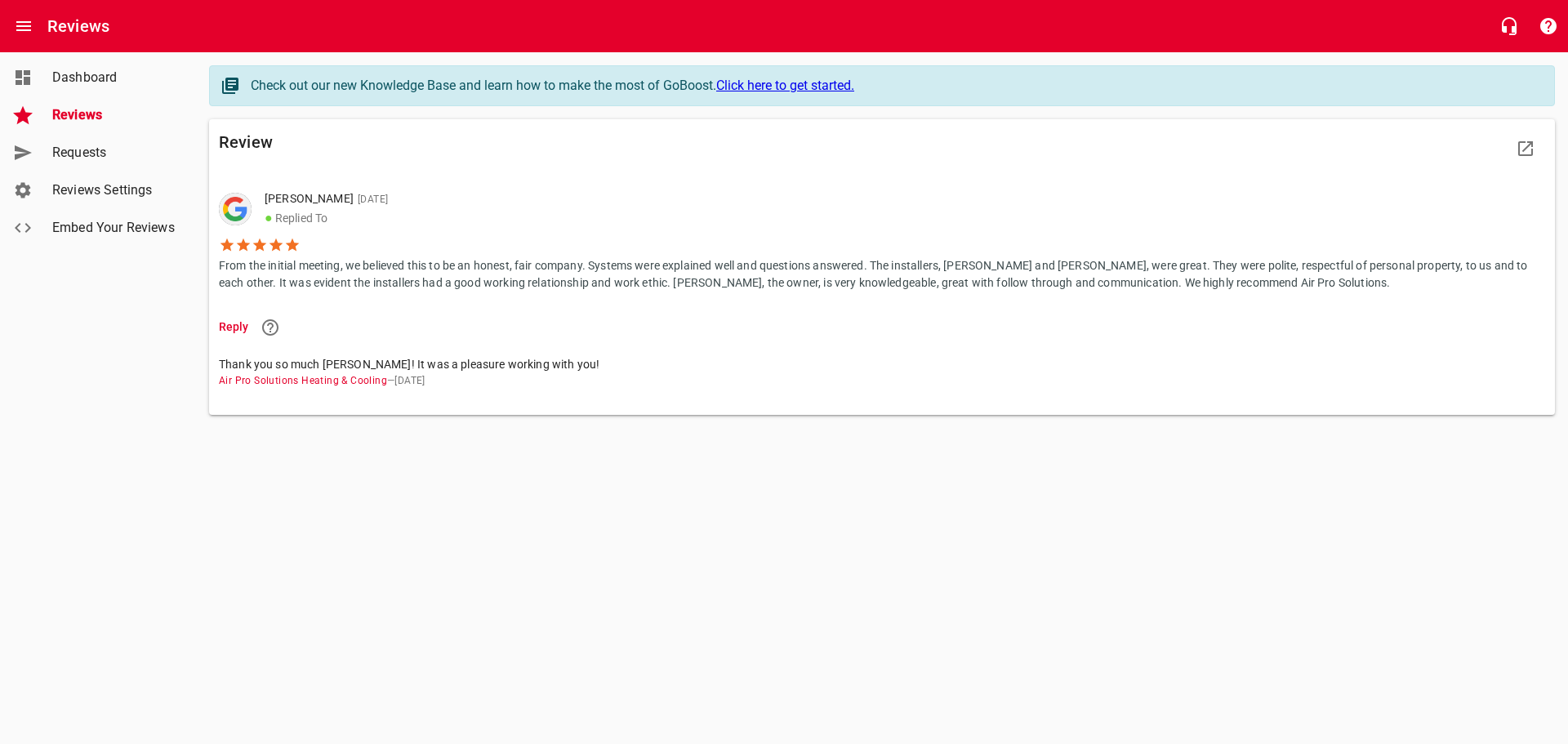
click at [119, 114] on span "Reviews" at bounding box center [114, 115] width 124 height 20
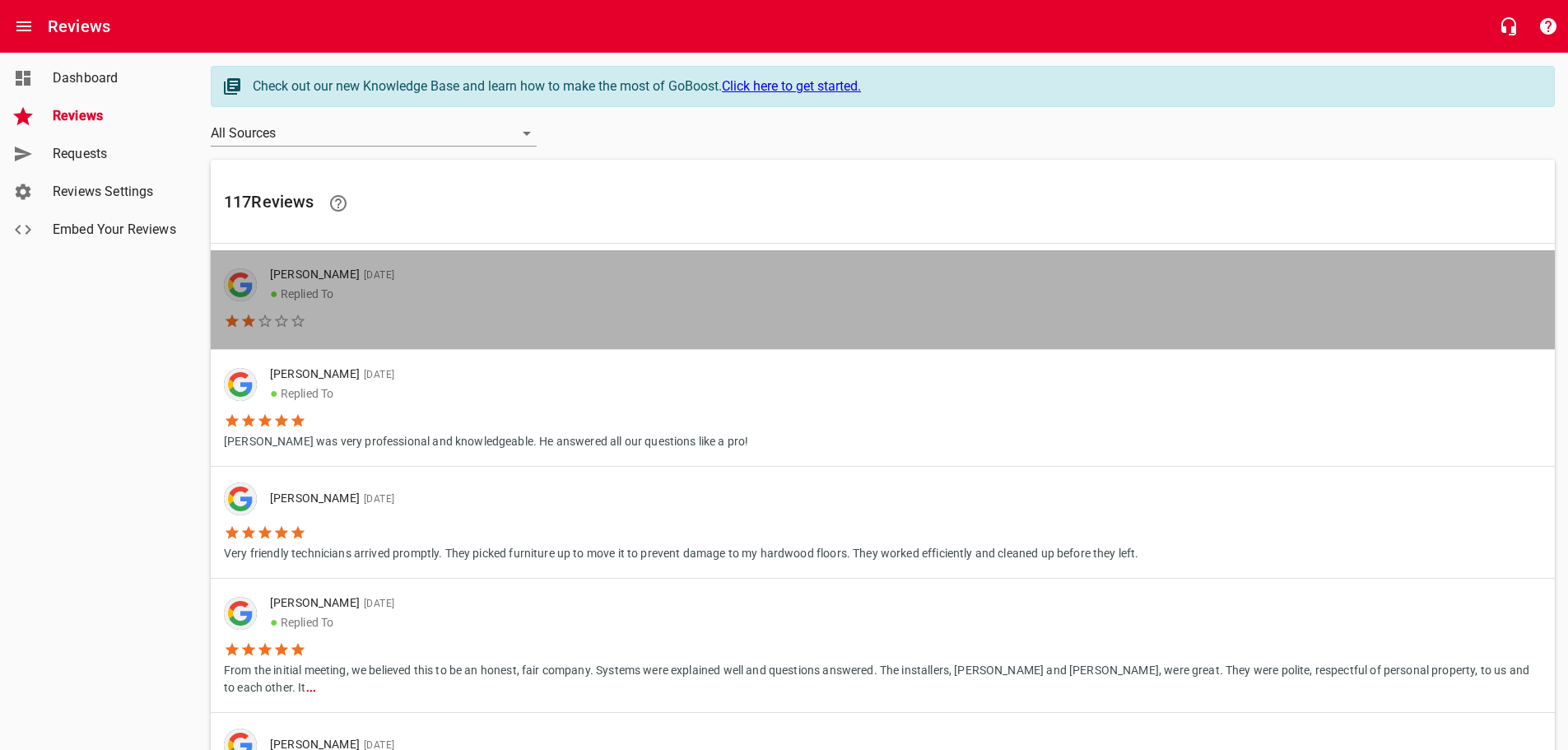
click at [656, 274] on link "[PERSON_NAME] [DATE] ● Replied To" at bounding box center [882, 299] width 1344 height 99
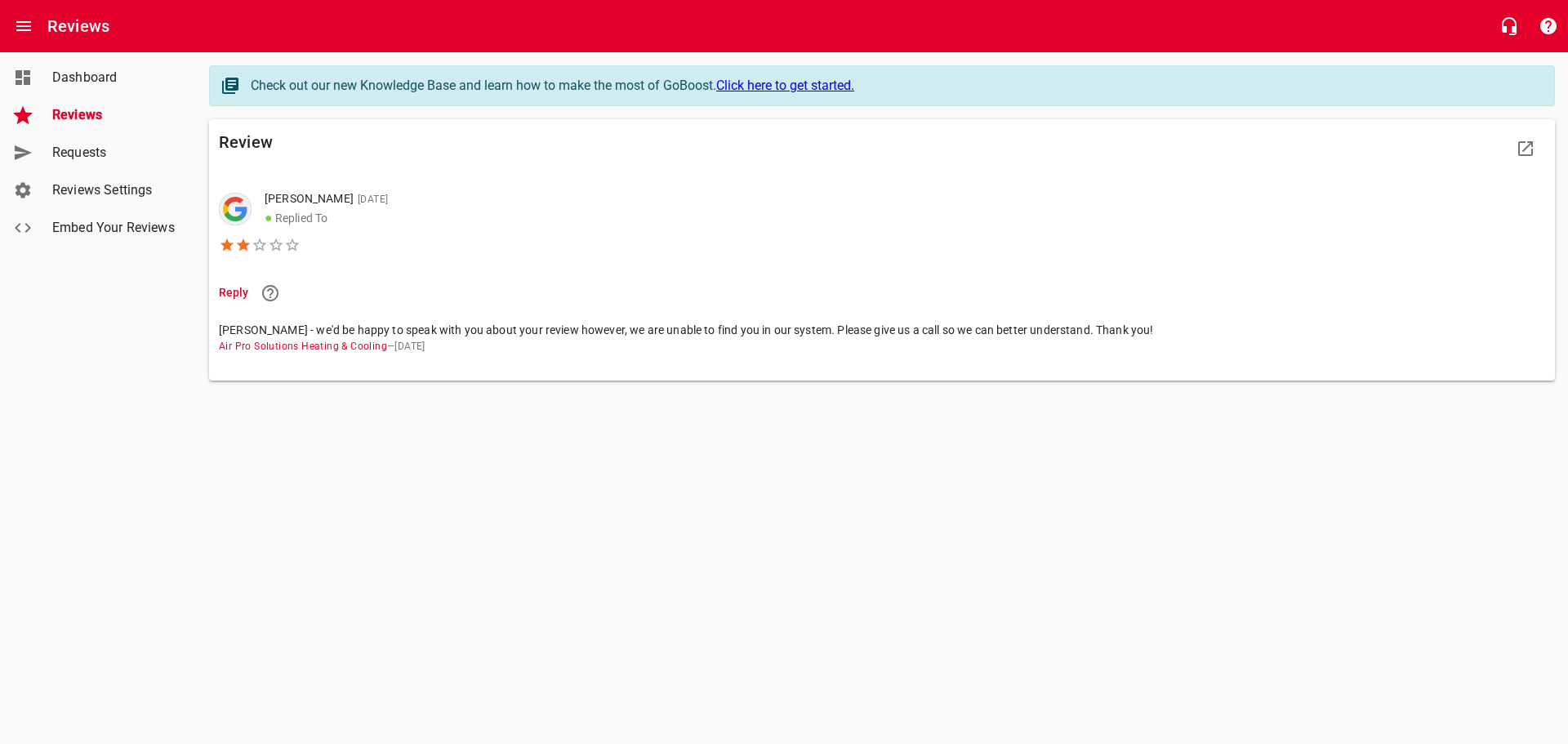
click at [84, 114] on span "Reviews" at bounding box center [114, 115] width 124 height 20
